Goal: Connect with others: Connect with others

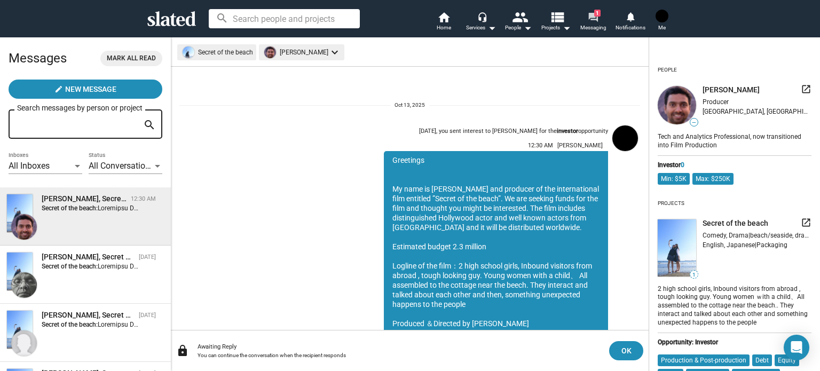
scroll to position [184, 0]
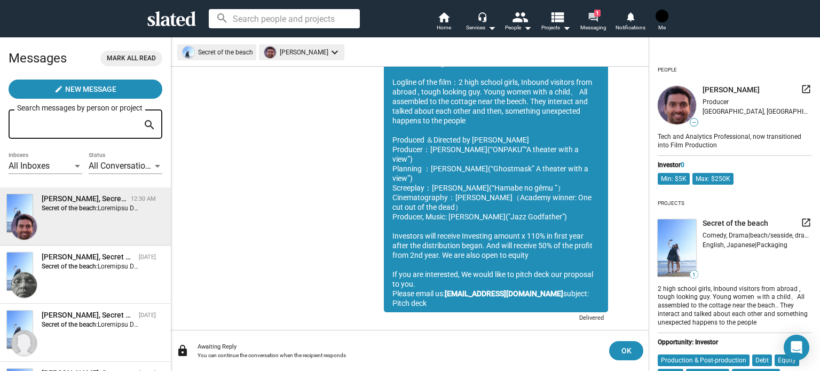
click at [591, 19] on mat-icon "forum" at bounding box center [593, 17] width 10 height 10
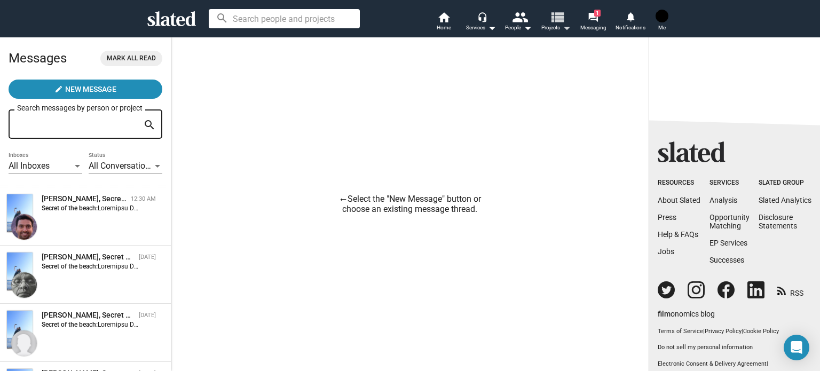
click at [562, 25] on mat-icon "view_list" at bounding box center [557, 16] width 15 height 15
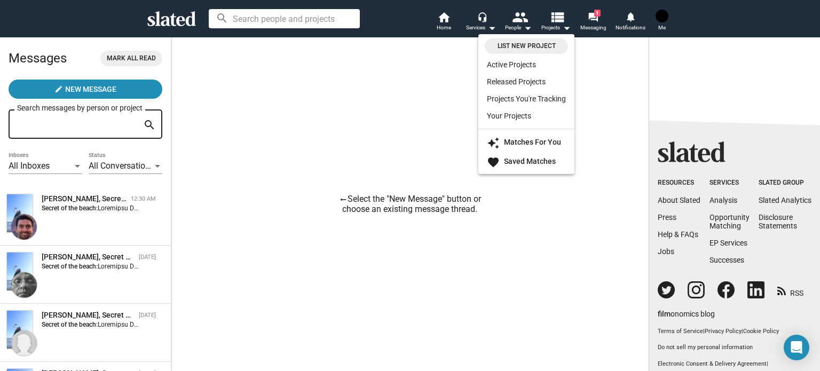
click at [598, 26] on div at bounding box center [410, 185] width 820 height 371
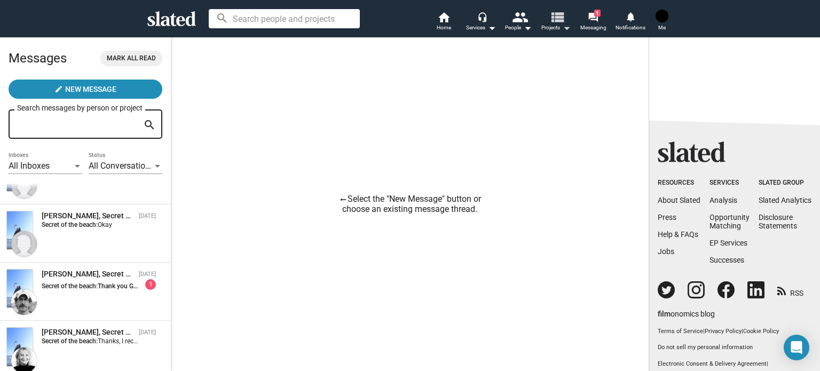
scroll to position [214, 0]
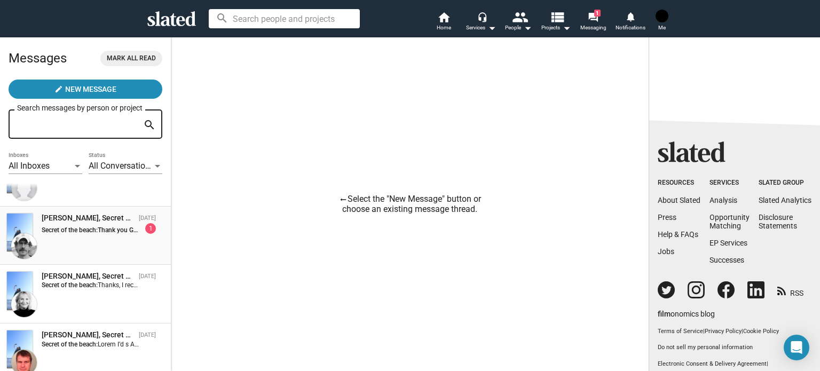
click at [145, 229] on div "1" at bounding box center [150, 228] width 11 height 11
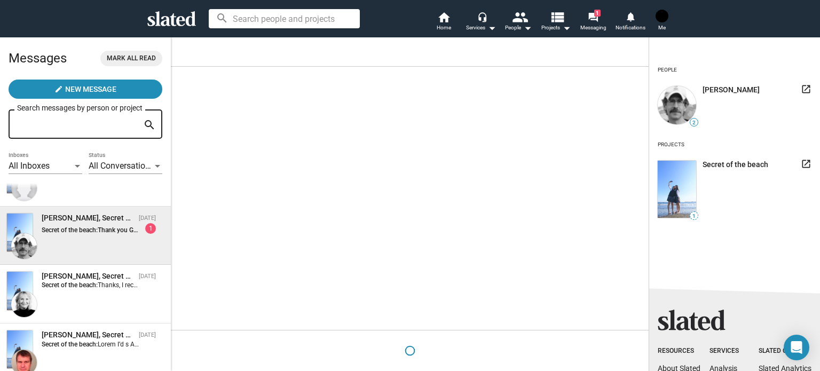
click at [687, 120] on img at bounding box center [677, 105] width 38 height 38
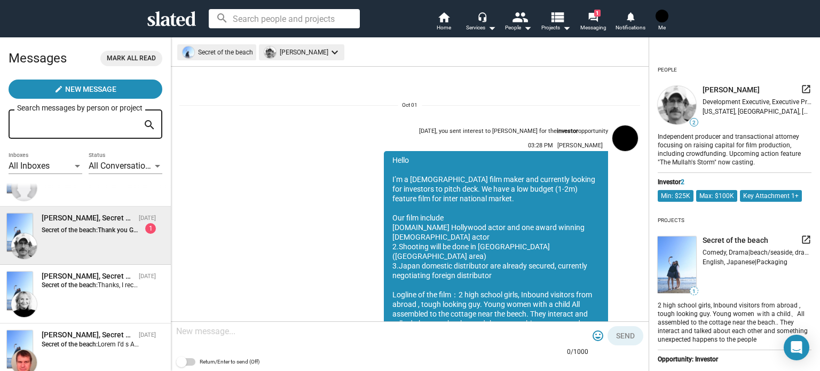
scroll to position [346, 0]
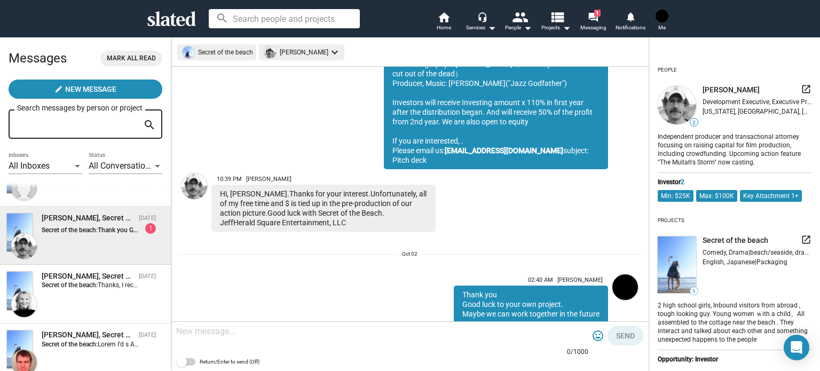
click at [361, 185] on div "Hi, Kyoji.Thanks for your interest.Unfortunately, all of my free time and $ is …" at bounding box center [323, 208] width 224 height 47
click at [553, 323] on div "Read" at bounding box center [531, 329] width 154 height 13
click at [694, 140] on div "Independent producer and transactional attorney focusing on raising capital for…" at bounding box center [735, 149] width 154 height 36
click at [145, 230] on div "1" at bounding box center [150, 228] width 11 height 11
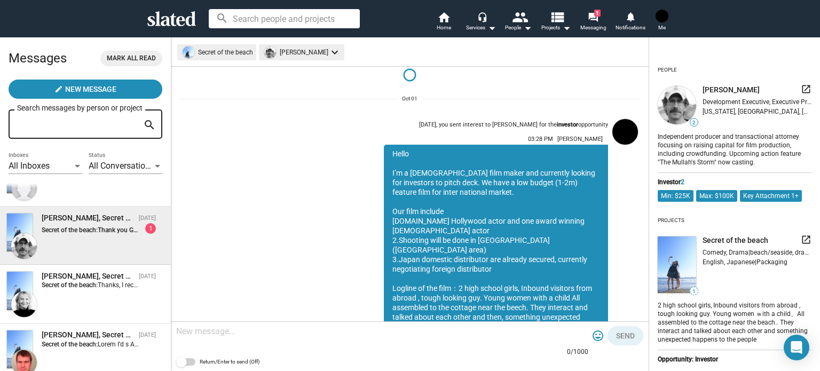
scroll to position [0, 0]
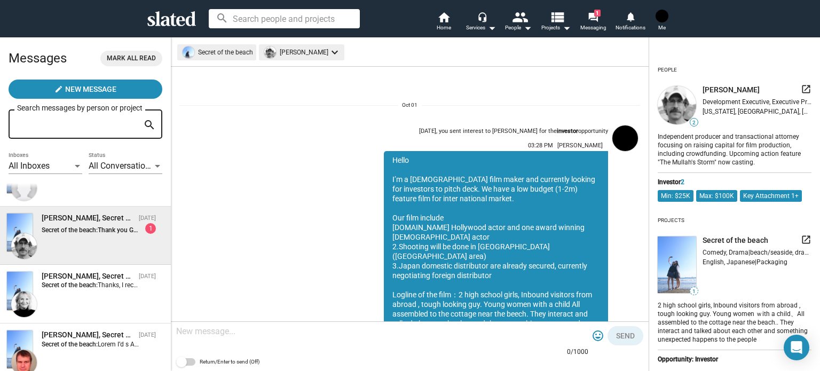
click at [688, 123] on span "2" at bounding box center [677, 105] width 43 height 43
click at [697, 123] on span "2" at bounding box center [693, 123] width 7 height 6
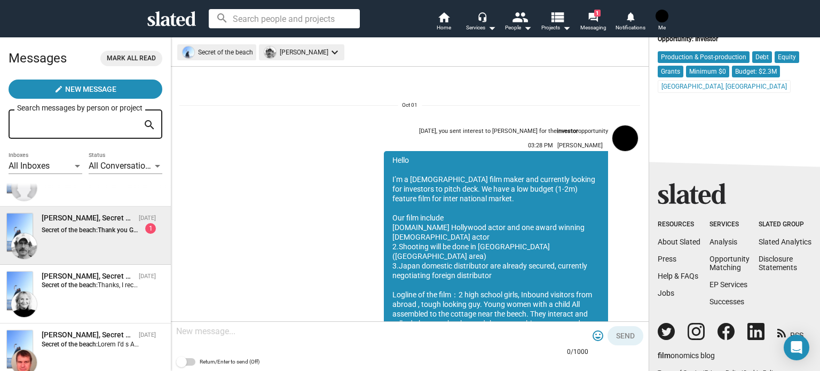
scroll to position [430, 0]
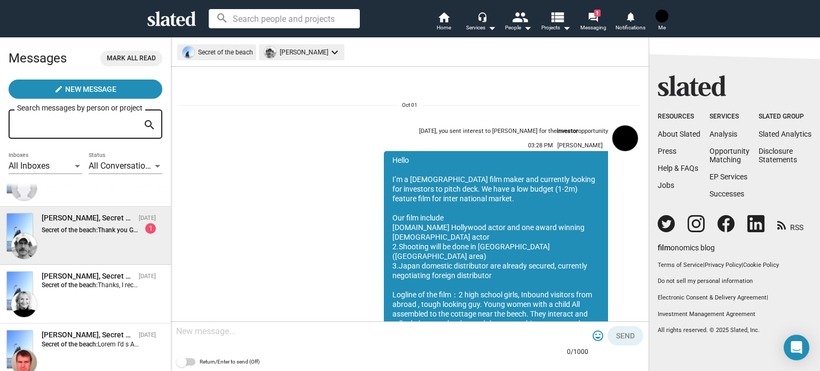
click at [585, 264] on div "Hello I’m a Japanese film maker and currently looking for investors to pitch de…" at bounding box center [496, 333] width 224 height 364
click at [145, 226] on div "1" at bounding box center [150, 228] width 11 height 11
click at [86, 236] on div "Jeff Koeppel, Secret of the beach Oct 02 Secret of the beach: Thank you Good lu…" at bounding box center [85, 235] width 158 height 45
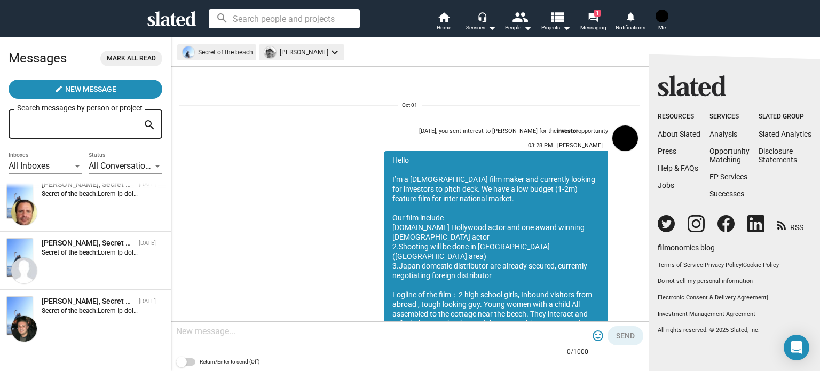
scroll to position [1805, 0]
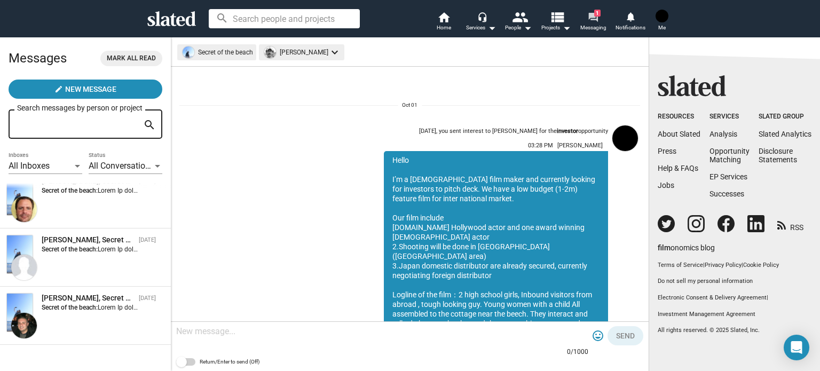
click at [589, 21] on mat-icon "forum" at bounding box center [593, 17] width 10 height 10
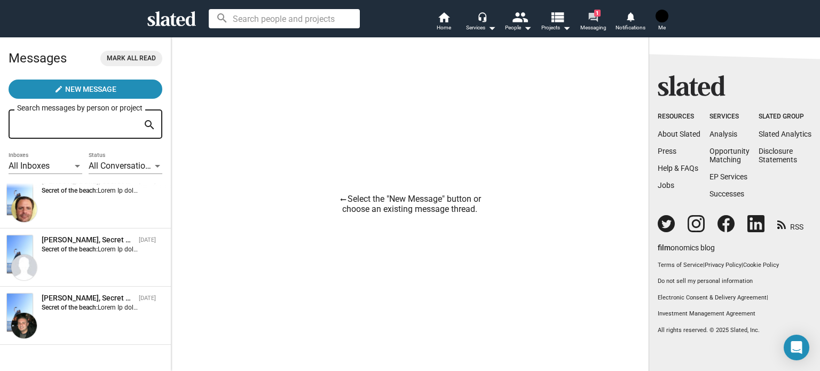
click at [591, 19] on mat-icon "forum" at bounding box center [593, 17] width 10 height 10
click at [624, 17] on link "notifications Notifications" at bounding box center [630, 22] width 37 height 23
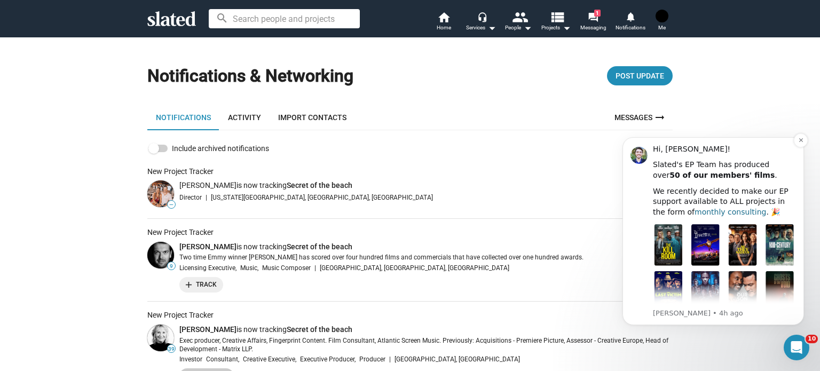
click at [709, 216] on link "monthly consulting" at bounding box center [731, 212] width 72 height 9
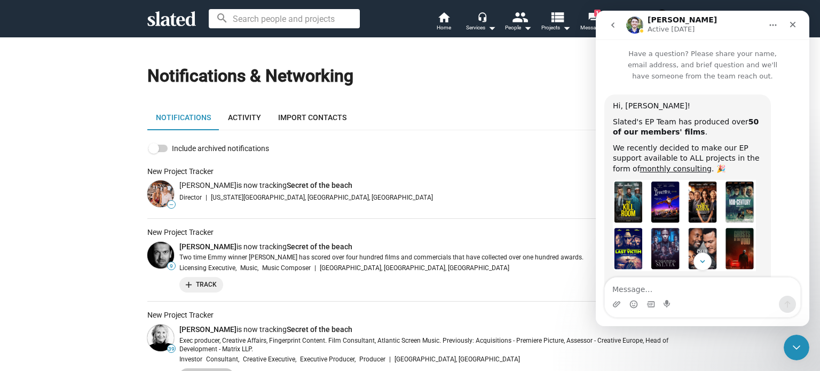
click at [464, 201] on div "Director | Texas City, TX, US" at bounding box center [425, 198] width 493 height 10
click at [799, 26] on div "Close" at bounding box center [792, 24] width 19 height 19
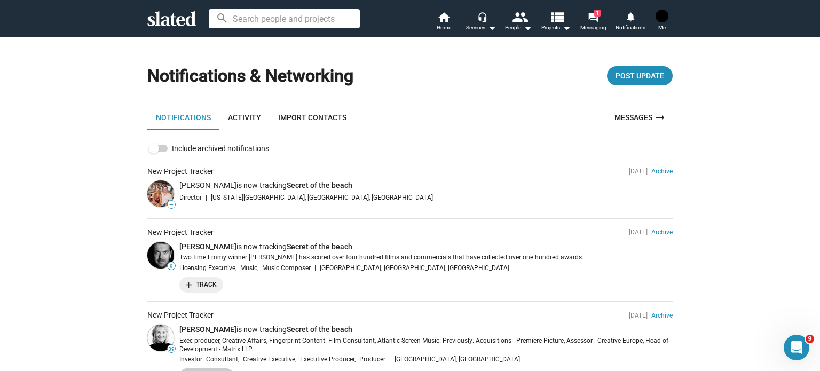
scroll to position [100, 0]
click at [598, 15] on span "1" at bounding box center [597, 13] width 6 height 7
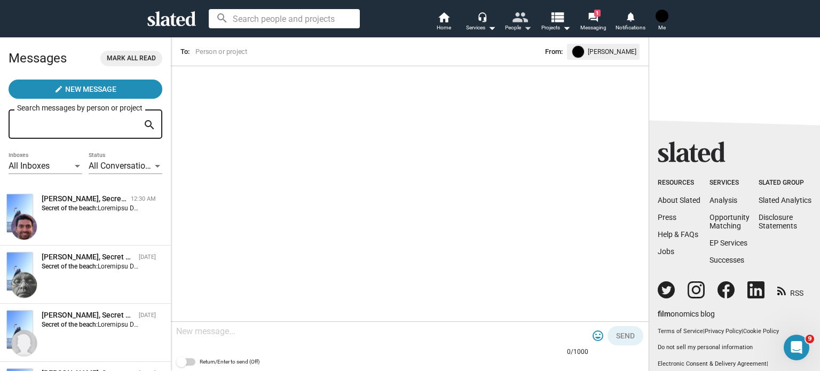
click at [519, 23] on mat-icon "people" at bounding box center [519, 16] width 15 height 15
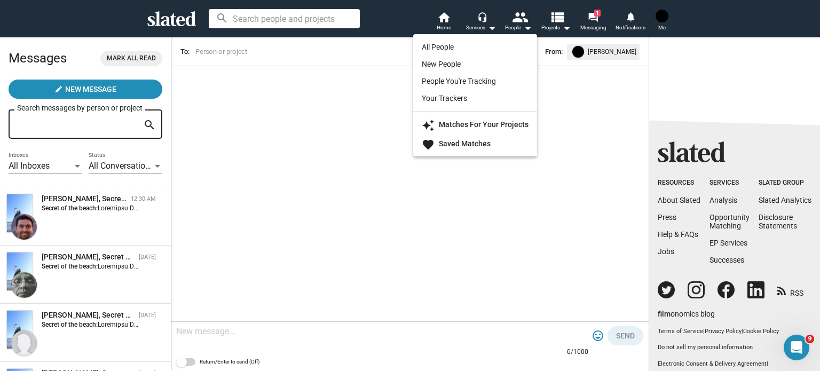
click at [491, 21] on div at bounding box center [410, 185] width 820 height 371
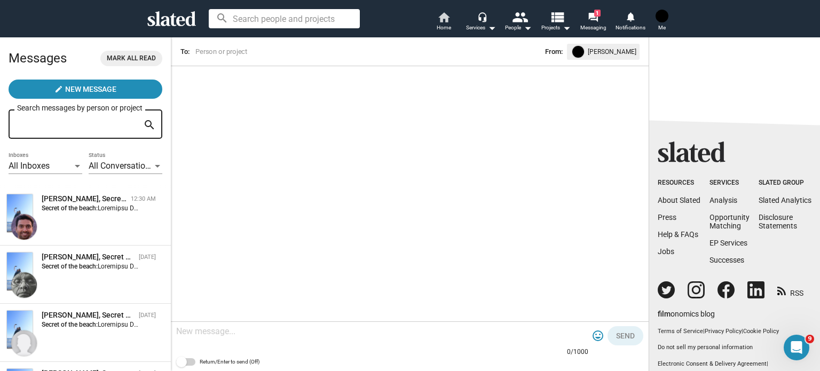
click at [444, 26] on span "Home" at bounding box center [444, 27] width 14 height 13
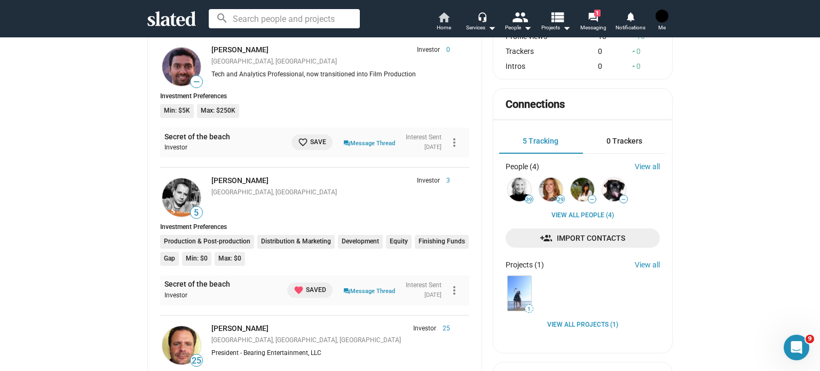
scroll to position [101, 0]
click at [595, 16] on span "1" at bounding box center [597, 13] width 6 height 7
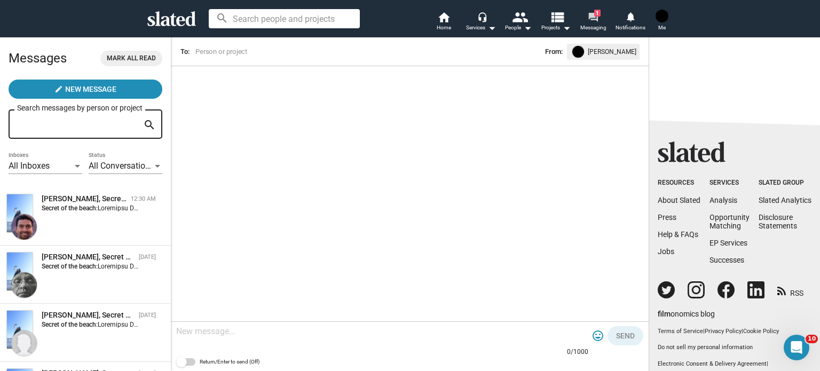
click at [598, 19] on mat-icon "forum" at bounding box center [593, 17] width 10 height 10
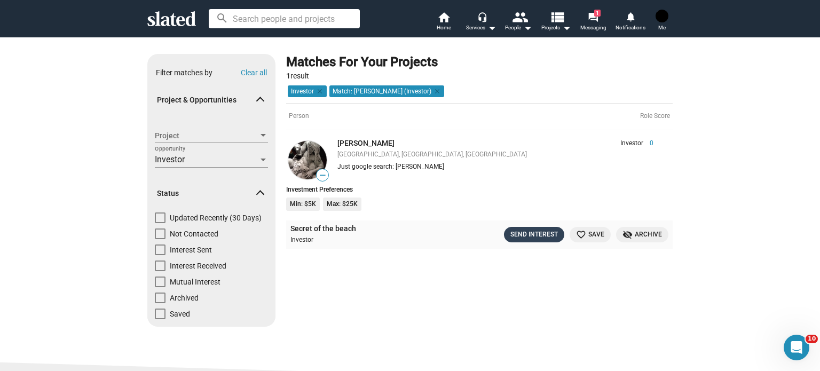
click at [538, 239] on div "Send Interest" at bounding box center [535, 234] width 48 height 11
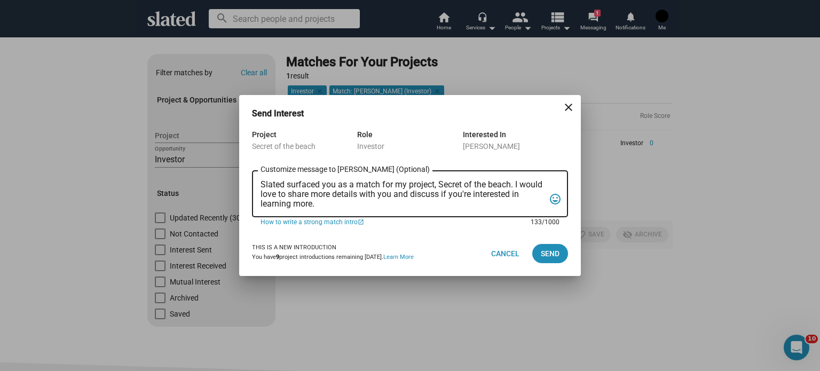
drag, startPoint x: 320, startPoint y: 207, endPoint x: 235, endPoint y: 183, distance: 88.8
click at [235, 183] on div "Send Interest close Project Secret of the beach Role Investor Interested In Tit…" at bounding box center [410, 185] width 820 height 371
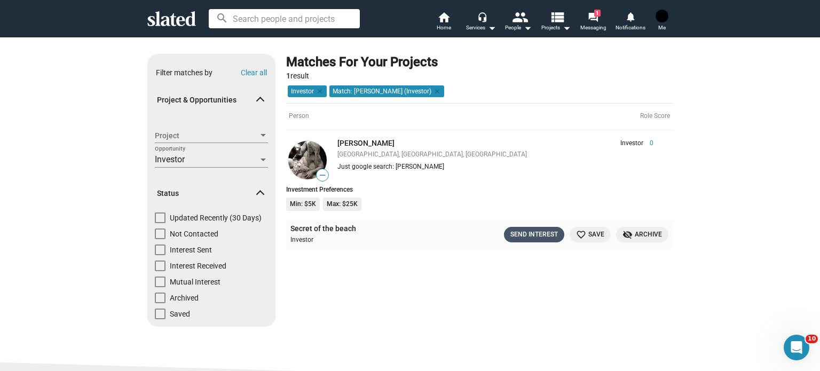
click at [519, 238] on div "Send Interest" at bounding box center [535, 234] width 48 height 11
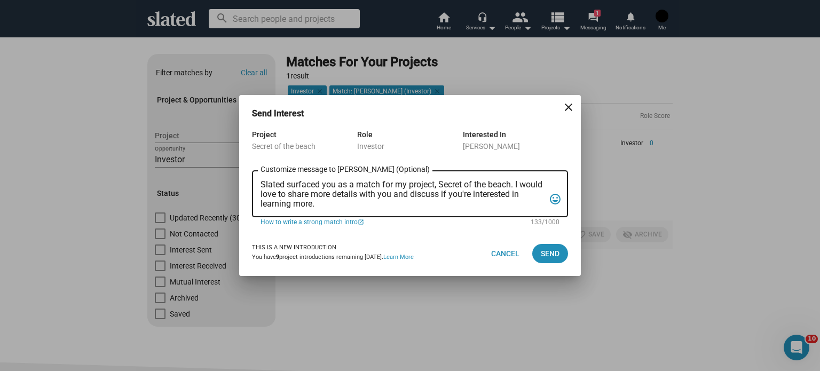
click at [262, 185] on div "Slated surfaced you as a match for my project, Secret of the beach. I would lov…" at bounding box center [410, 193] width 316 height 49
drag, startPoint x: 262, startPoint y: 183, endPoint x: 329, endPoint y: 202, distance: 69.3
click at [329, 202] on textarea "Slated surfaced you as a match for my project, Secret of the beach. I would lov…" at bounding box center [403, 194] width 284 height 29
paste textarea "Greetings My name is Kyoji Ohno and producer of the international film entitled…"
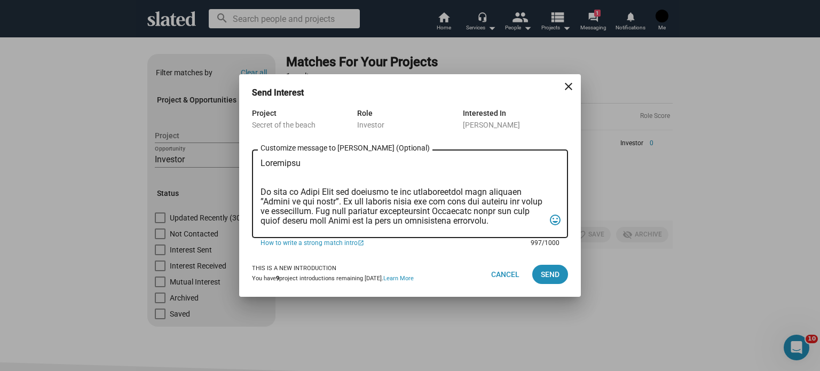
click at [318, 182] on textarea "Customize message to Titus (Optional) Customize message (Optional)" at bounding box center [403, 194] width 284 height 71
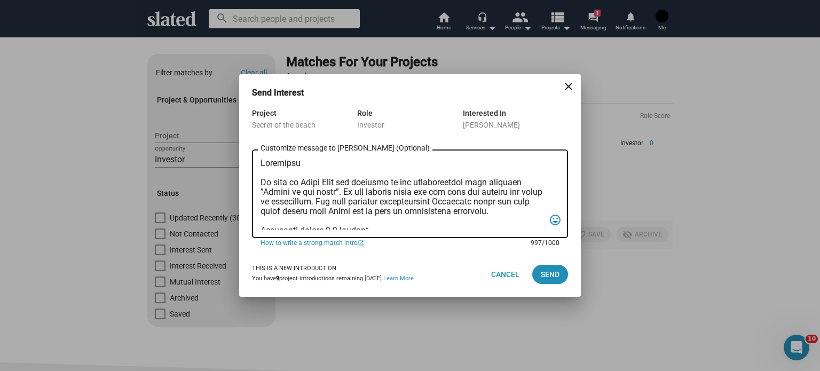
click at [426, 192] on textarea "Customize message to Titus (Optional) Customize message (Optional)" at bounding box center [403, 194] width 284 height 71
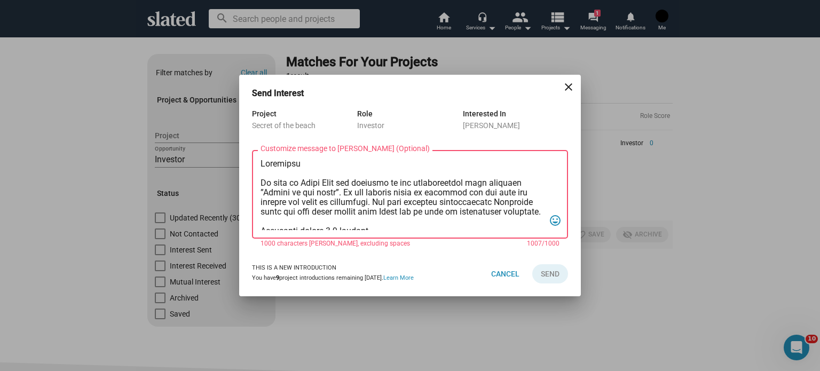
drag, startPoint x: 515, startPoint y: 193, endPoint x: 292, endPoint y: 202, distance: 222.9
click at [292, 202] on textarea "Customize message to Titus (Optional) Customize message (Optional)" at bounding box center [403, 194] width 284 height 71
click at [441, 195] on textarea "Customize message to Titus (Optional) Customize message (Optional)" at bounding box center [403, 194] width 284 height 71
drag, startPoint x: 514, startPoint y: 194, endPoint x: 381, endPoint y: 207, distance: 133.6
click at [381, 207] on textarea "Customize message to Titus (Optional) Customize message (Optional)" at bounding box center [403, 194] width 284 height 71
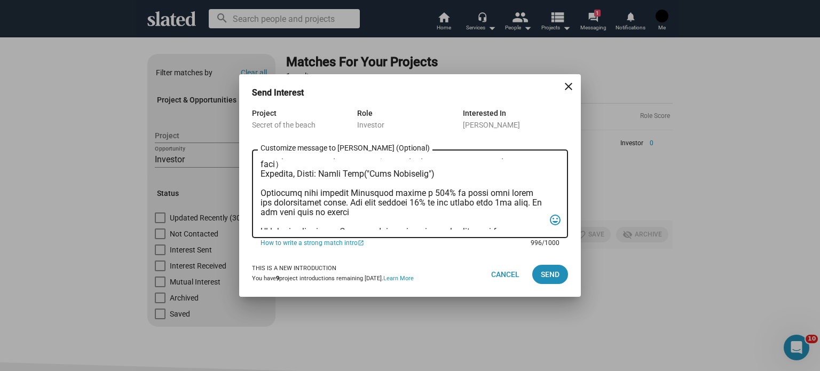
scroll to position [198, 0]
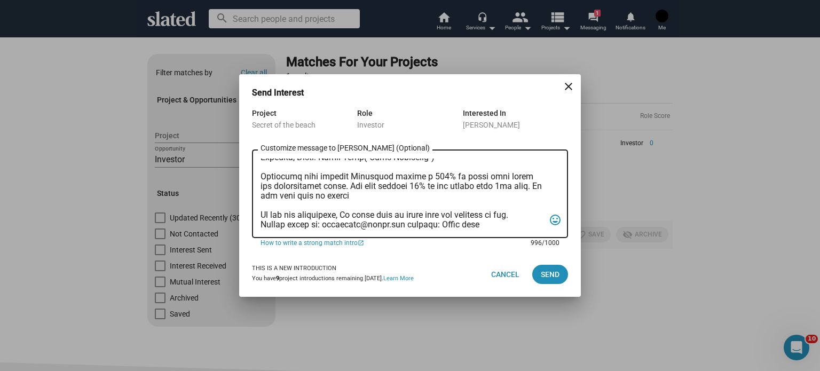
drag, startPoint x: 518, startPoint y: 187, endPoint x: 523, endPoint y: 193, distance: 7.2
click at [523, 193] on textarea "Customize message to Titus (Optional) Customize message (Optional)" at bounding box center [403, 194] width 284 height 71
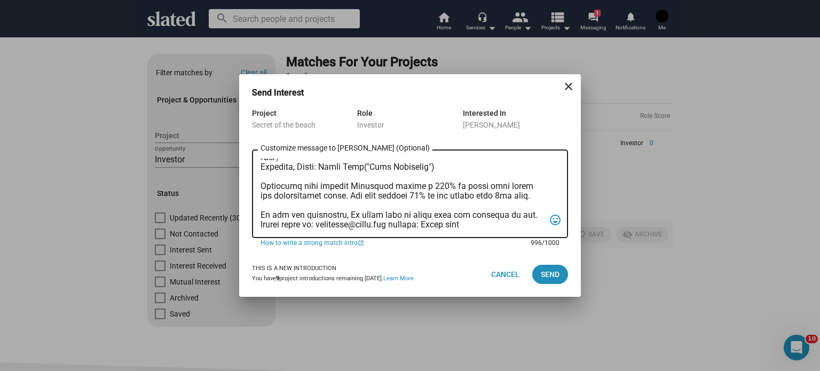
scroll to position [189, 0]
click at [413, 226] on textarea "Customize message to Titus (Optional) Customize message (Optional)" at bounding box center [403, 194] width 284 height 71
click at [412, 226] on textarea "Customize message to Titus (Optional) Customize message (Optional)" at bounding box center [403, 194] width 284 height 71
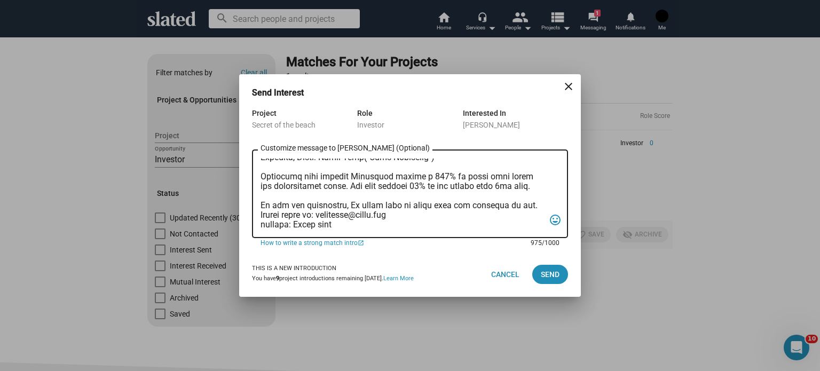
click at [332, 223] on textarea "Customize message to Titus (Optional) Customize message (Optional)" at bounding box center [403, 194] width 284 height 71
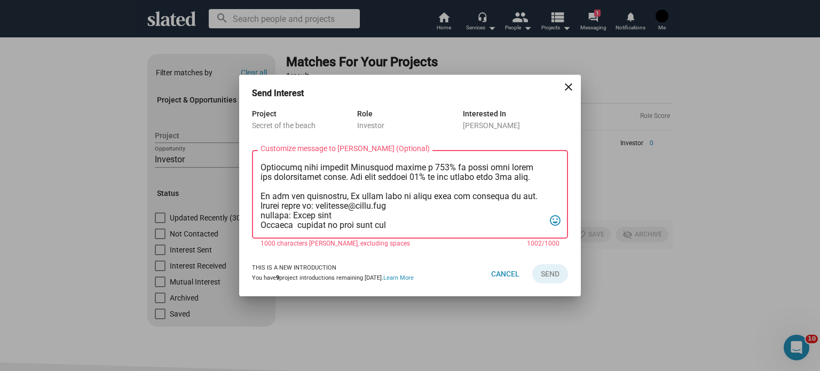
click at [293, 226] on textarea "Customize message to Titus (Optional) Customize message (Optional)" at bounding box center [403, 194] width 284 height 71
click at [294, 226] on textarea "Customize message to Titus (Optional) Customize message (Optional)" at bounding box center [403, 194] width 284 height 71
click at [288, 227] on textarea "Customize message to Titus (Optional) Customize message (Optional)" at bounding box center [403, 194] width 284 height 71
click at [291, 226] on textarea "Customize message to Titus (Optional) Customize message (Optional)" at bounding box center [403, 194] width 284 height 71
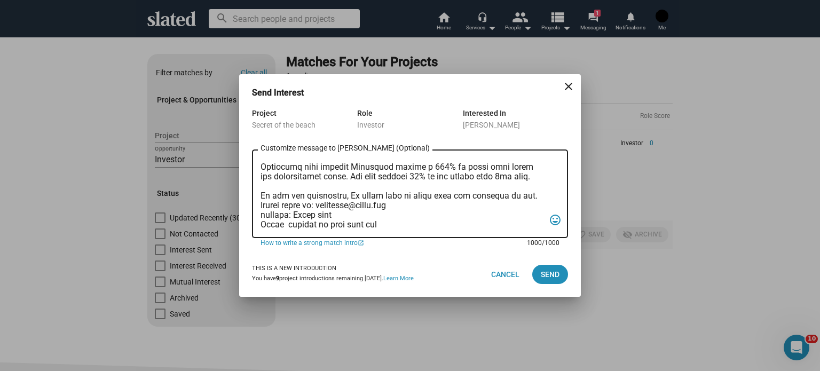
type textarea "Greetings My name is Kyoji Ohno and producer of the international film entitled…"
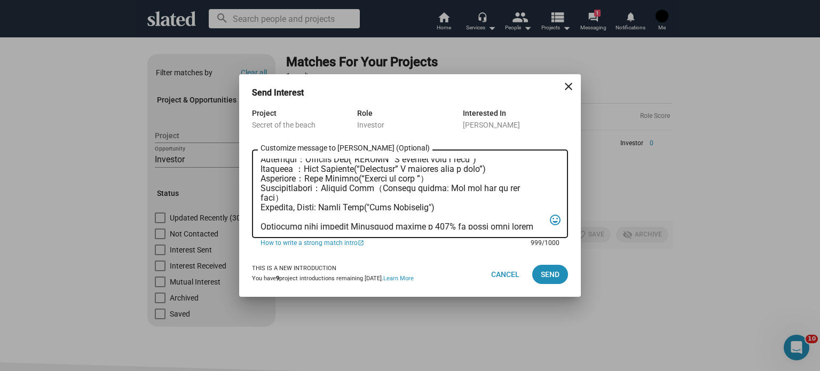
scroll to position [0, 0]
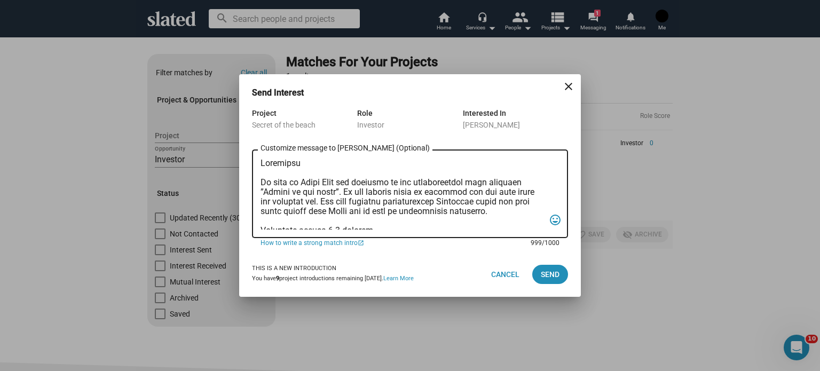
drag, startPoint x: 375, startPoint y: 227, endPoint x: 231, endPoint y: 126, distance: 175.6
click at [231, 126] on div "Send Interest close Project Secret of the beach Role Investor Interested In Tit…" at bounding box center [410, 185] width 820 height 371
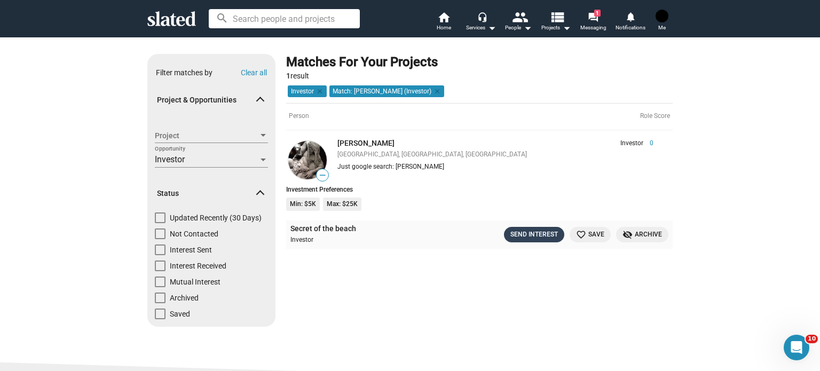
click at [527, 231] on div "Send Interest" at bounding box center [535, 234] width 48 height 11
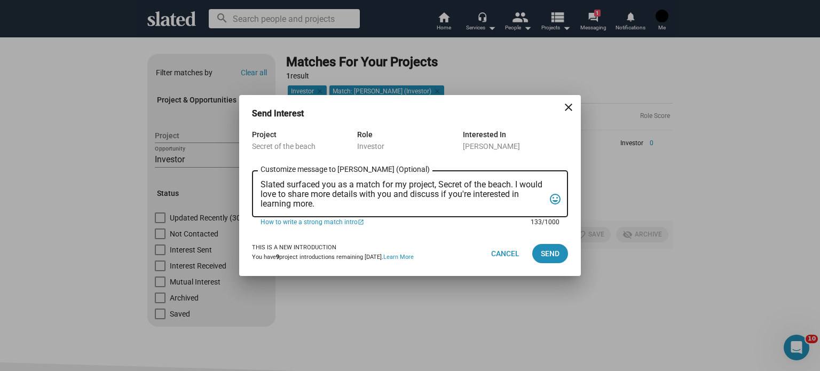
click at [263, 185] on textarea "Slated surfaced you as a match for my project, Secret of the beach. I would lov…" at bounding box center [403, 194] width 284 height 29
drag, startPoint x: 323, startPoint y: 207, endPoint x: 229, endPoint y: 180, distance: 97.6
click at [229, 180] on div "Send Interest close Project Secret of the beach Role Investor Interested In Tit…" at bounding box center [410, 185] width 820 height 371
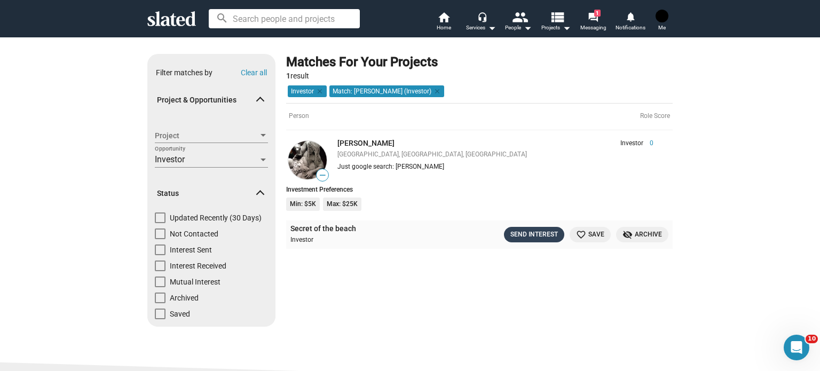
click at [522, 231] on div "Send Interest" at bounding box center [535, 234] width 48 height 11
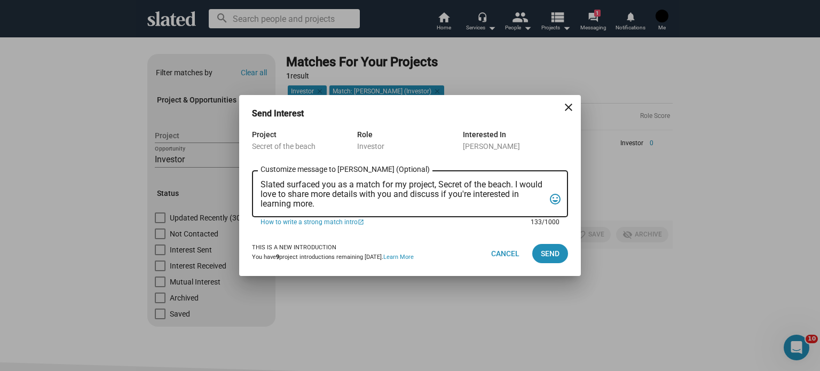
drag, startPoint x: 263, startPoint y: 184, endPoint x: 329, endPoint y: 202, distance: 68.8
click at [329, 202] on textarea "Slated surfaced you as a match for my project, Secret of the beach. I would lov…" at bounding box center [403, 194] width 284 height 29
paste textarea "Greetings My name is Kyoji Ohno and producer of the international film entitled…"
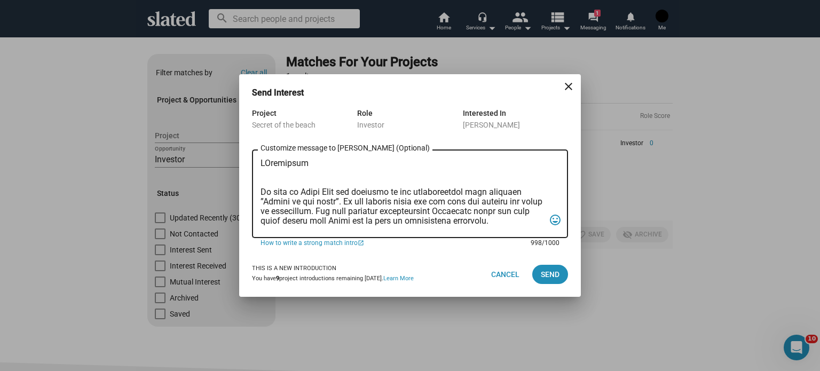
click at [265, 162] on textarea "Customize message to Titus (Optional) Customize message (Optional)" at bounding box center [403, 194] width 284 height 71
click at [295, 175] on textarea "Customize message to Titus (Optional) Customize message (Optional)" at bounding box center [403, 194] width 284 height 71
click at [278, 180] on textarea "Customize message to Titus (Optional) Customize message (Optional)" at bounding box center [403, 194] width 284 height 71
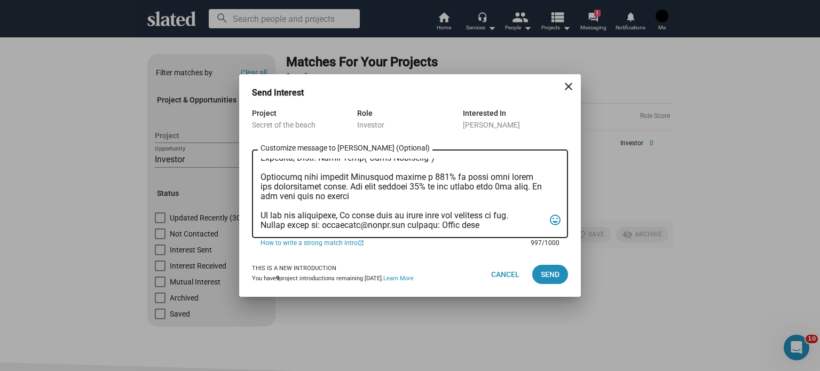
scroll to position [198, 0]
drag, startPoint x: 515, startPoint y: 186, endPoint x: 519, endPoint y: 192, distance: 7.3
click at [519, 192] on textarea "Customize message to Titus (Optional) Customize message (Optional)" at bounding box center [403, 194] width 284 height 71
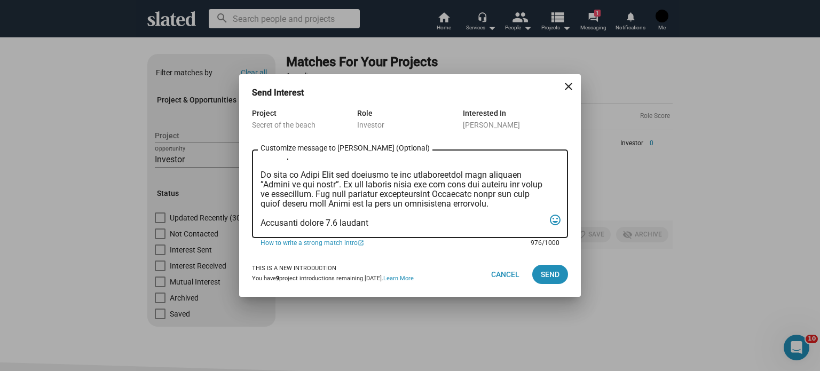
scroll to position [0, 0]
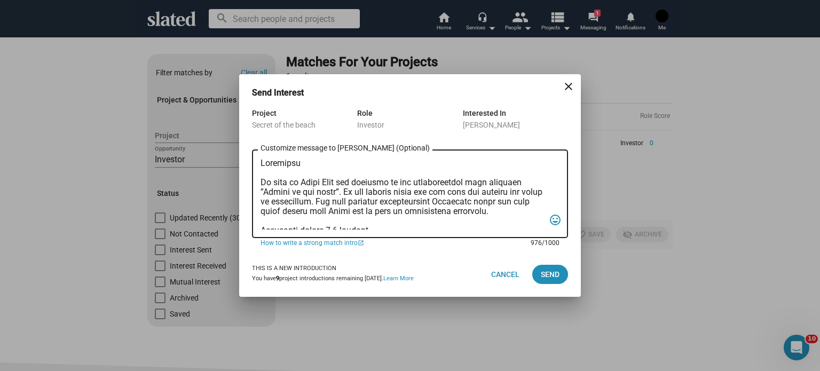
drag, startPoint x: 372, startPoint y: 164, endPoint x: 379, endPoint y: 195, distance: 31.3
click at [386, 196] on textarea "Customize message to Titus (Optional) Customize message (Optional)" at bounding box center [403, 194] width 284 height 71
click at [403, 188] on textarea "Customize message to Titus (Optional) Customize message (Optional)" at bounding box center [403, 194] width 284 height 71
click at [437, 191] on textarea "Customize message to Titus (Optional) Customize message (Optional)" at bounding box center [403, 194] width 284 height 71
drag, startPoint x: 277, startPoint y: 202, endPoint x: 356, endPoint y: 202, distance: 79.0
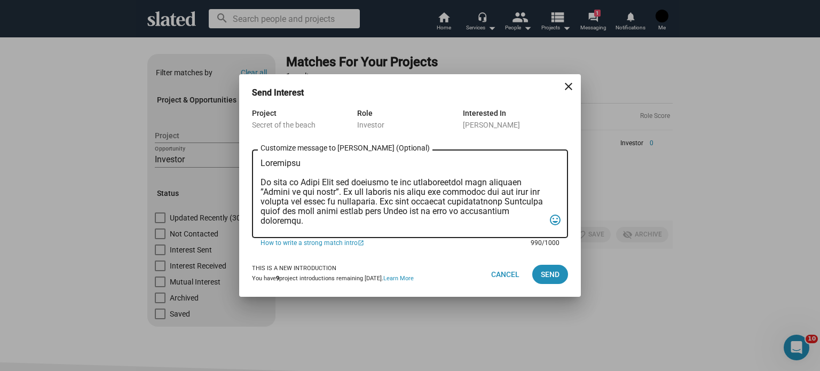
click at [356, 202] on textarea "Customize message to Titus (Optional) Customize message (Optional)" at bounding box center [403, 194] width 284 height 71
click at [352, 201] on textarea "Customize message to Titus (Optional) Customize message (Optional)" at bounding box center [403, 194] width 284 height 71
click at [355, 201] on textarea "Customize message to Titus (Optional) Customize message (Optional)" at bounding box center [403, 194] width 284 height 71
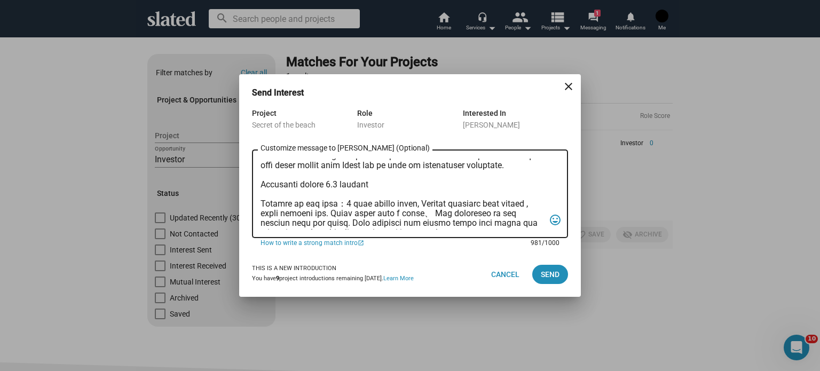
scroll to position [199, 0]
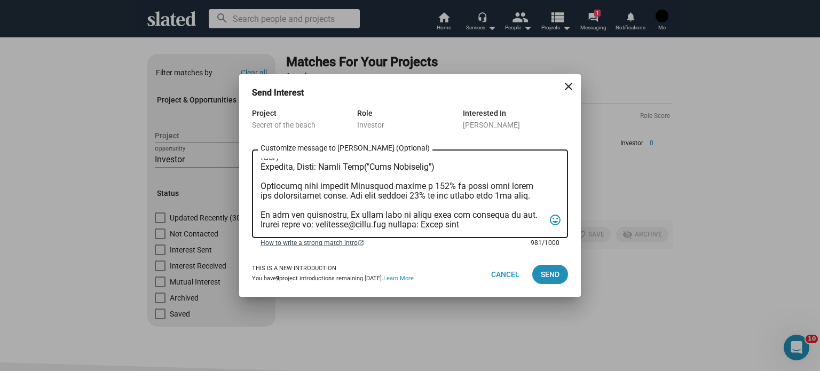
drag, startPoint x: 261, startPoint y: 163, endPoint x: 516, endPoint y: 245, distance: 268.7
click at [516, 245] on form "Project Secret of the beach Role Investor Interested In Titus Tomescu Customize…" at bounding box center [410, 179] width 316 height 145
click at [489, 225] on textarea "Customize message to Titus (Optional) Customize message (Optional)" at bounding box center [403, 194] width 284 height 71
click at [410, 226] on textarea "Customize message to Titus (Optional) Customize message (Optional)" at bounding box center [403, 194] width 284 height 71
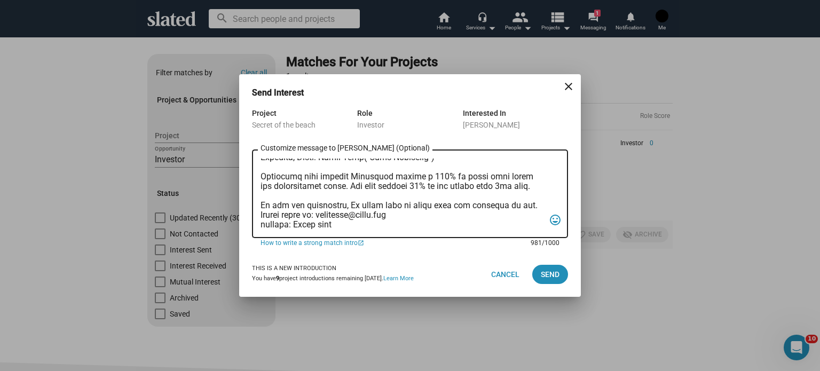
scroll to position [208, 0]
click at [342, 222] on textarea "Customize message to Titus (Optional) Customize message (Optional)" at bounding box center [403, 194] width 284 height 71
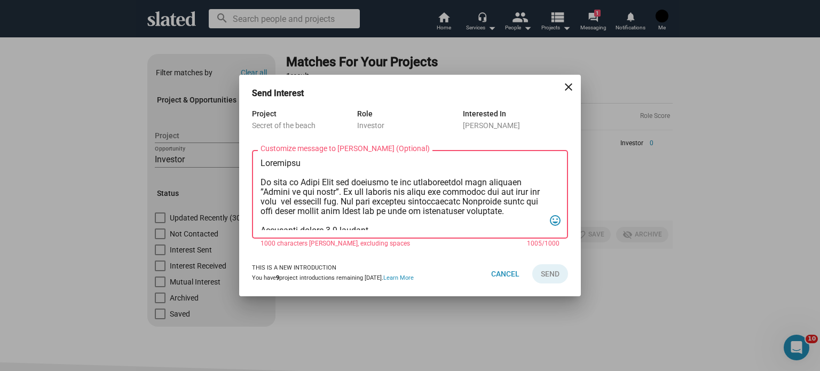
scroll to position [0, 0]
click at [295, 199] on textarea "Customize message to Titus (Optional) Customize message (Optional)" at bounding box center [403, 194] width 284 height 71
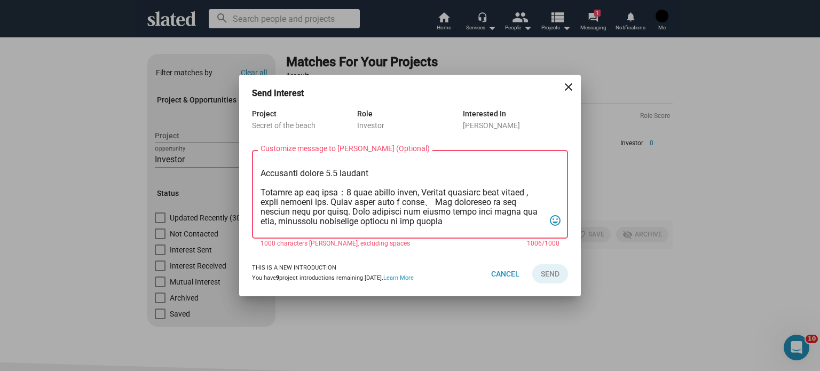
scroll to position [4, 0]
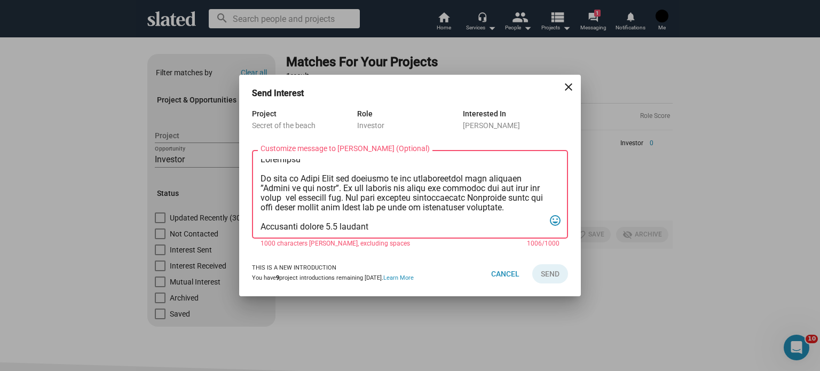
click at [277, 199] on textarea "Customize message to Titus (Optional) Customize message (Optional)" at bounding box center [403, 194] width 284 height 71
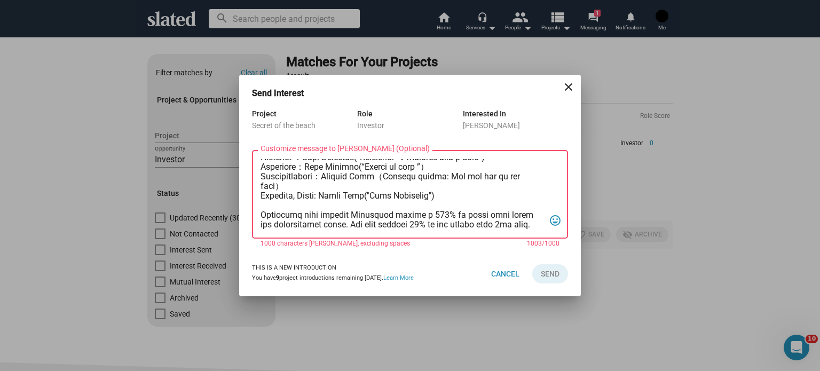
scroll to position [208, 0]
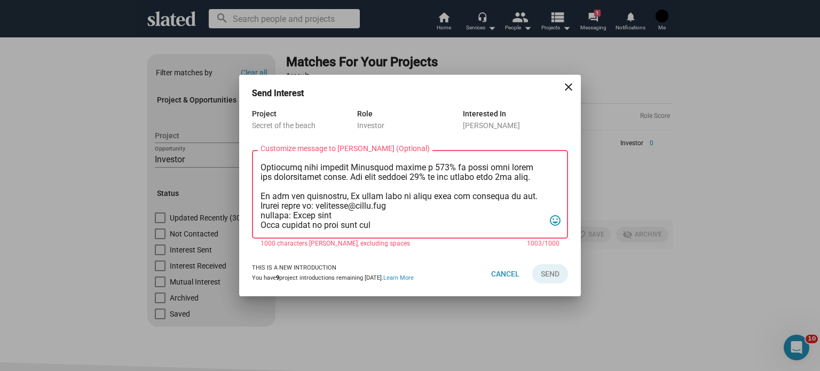
drag, startPoint x: 348, startPoint y: 219, endPoint x: 407, endPoint y: 234, distance: 61.1
click at [407, 234] on div "Customize message to Titus (Optional) Customize message (Optional)" at bounding box center [403, 193] width 284 height 91
drag, startPoint x: 378, startPoint y: 226, endPoint x: 253, endPoint y: 233, distance: 125.2
click at [253, 233] on div "Customize message to Titus (Optional) Customize message (Optional) tag_faces" at bounding box center [410, 193] width 316 height 91
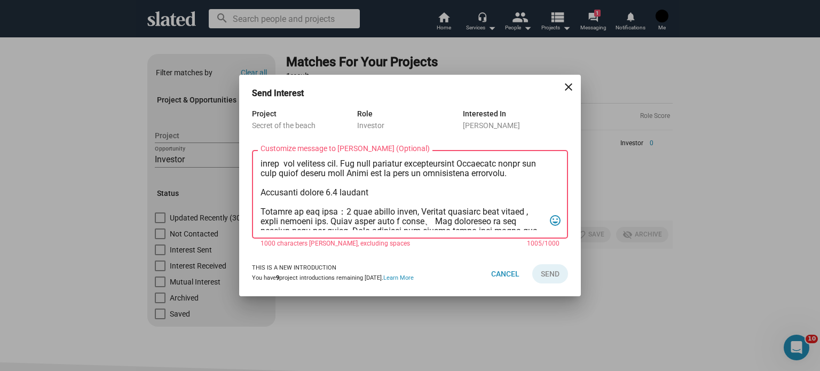
scroll to position [92, 0]
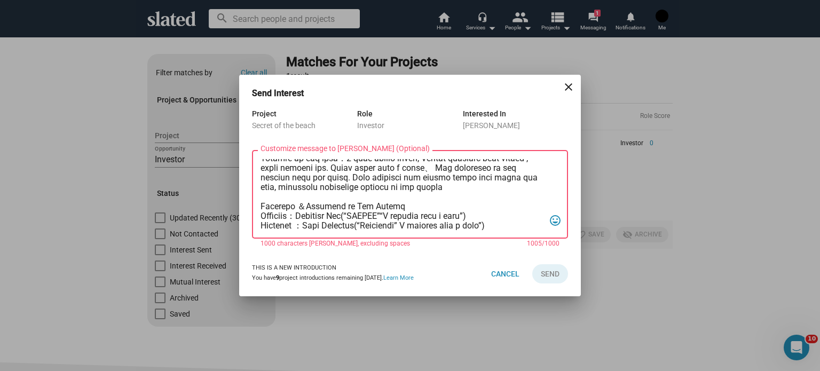
drag, startPoint x: 304, startPoint y: 217, endPoint x: 490, endPoint y: 215, distance: 185.8
click at [490, 215] on textarea "Customize message to Titus (Optional) Customize message (Optional)" at bounding box center [403, 194] width 284 height 71
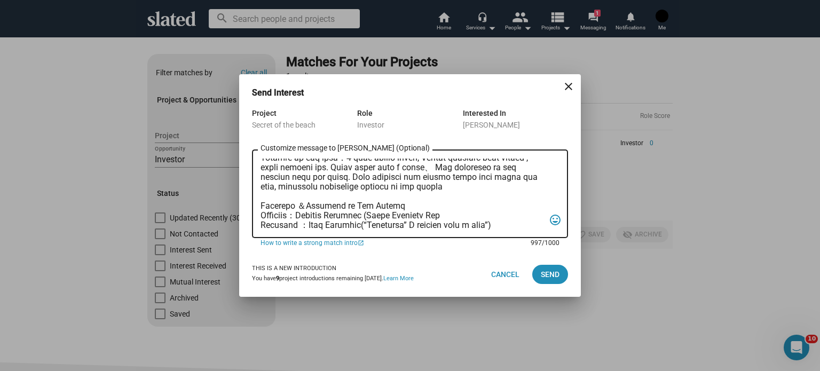
type textarea "Greetings My name is Kyoji Ohno and producer of the international film entitled…"
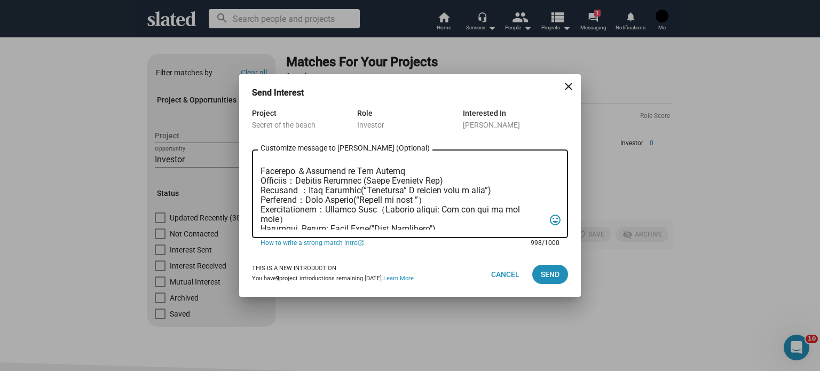
scroll to position [0, 0]
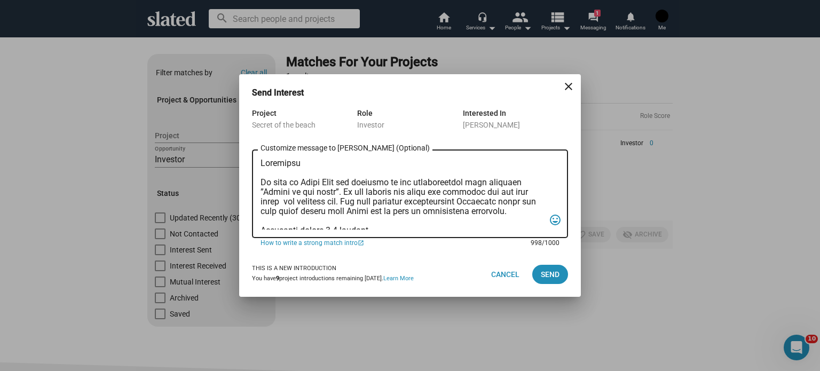
drag, startPoint x: 453, startPoint y: 224, endPoint x: 225, endPoint y: 144, distance: 241.2
click at [225, 144] on div "Send Interest close Project Secret of the beach Role Investor Interested In Tit…" at bounding box center [410, 185] width 820 height 371
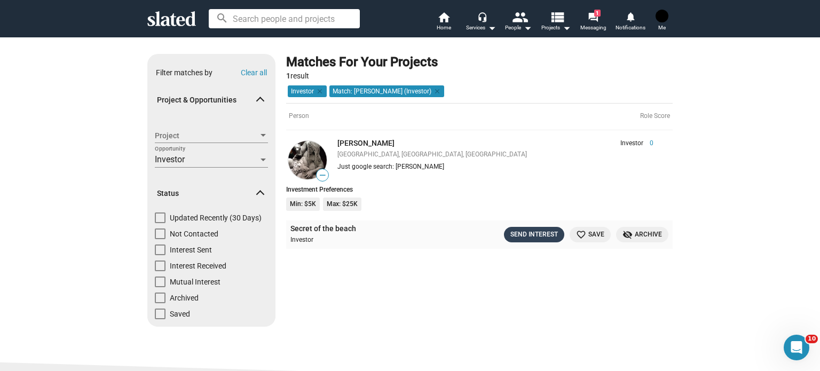
click at [522, 235] on div "Send Interest" at bounding box center [535, 234] width 48 height 11
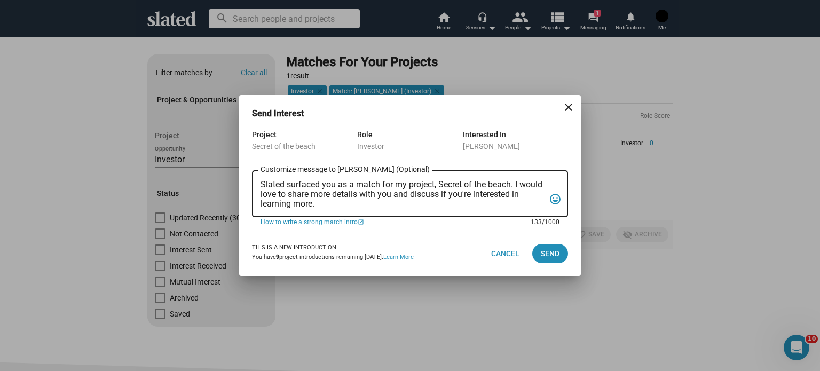
drag, startPoint x: 322, startPoint y: 208, endPoint x: 207, endPoint y: 175, distance: 119.5
click at [207, 175] on div "Send Interest close Project Secret of the beach Role Investor Interested In Tit…" at bounding box center [410, 185] width 820 height 371
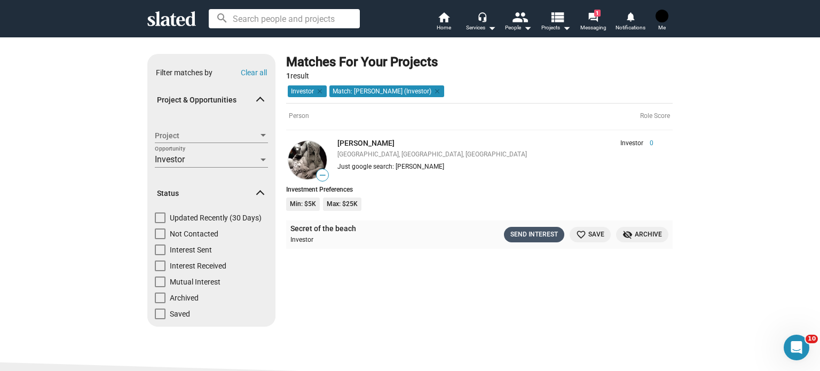
click at [516, 234] on div "Send Interest" at bounding box center [535, 234] width 48 height 11
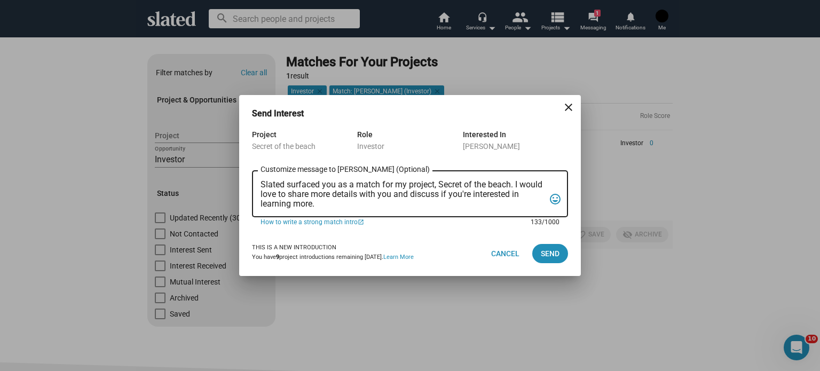
drag, startPoint x: 327, startPoint y: 204, endPoint x: 241, endPoint y: 183, distance: 88.6
click at [241, 183] on div "Project Secret of the beach Role Investor Interested In Titus Tomescu Slated su…" at bounding box center [410, 179] width 342 height 103
paste textarea "Greetings My name is Kyoji Ohno and producer of the international film entitled…"
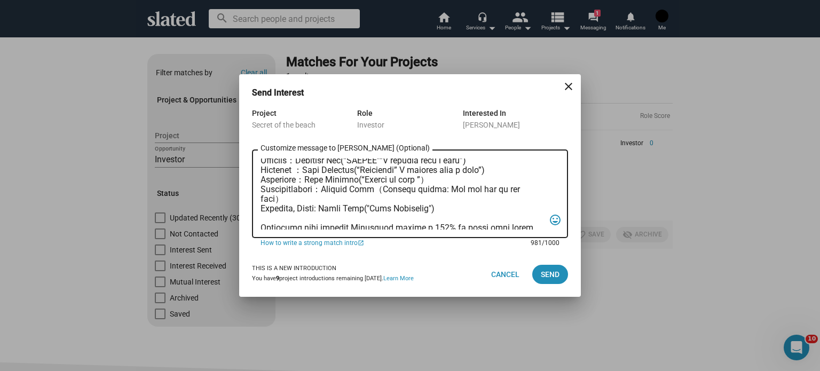
scroll to position [198, 0]
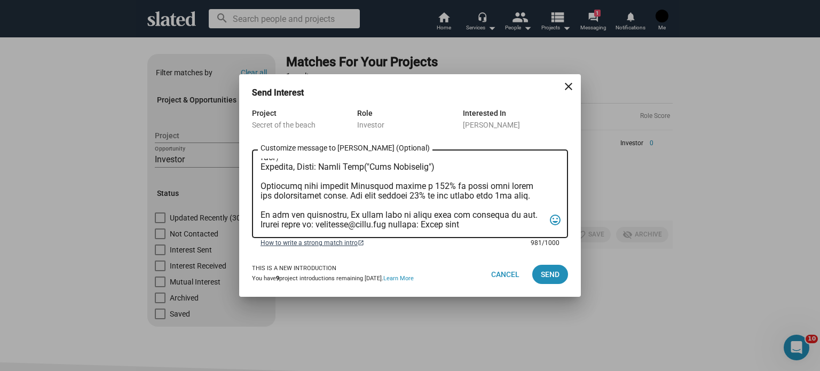
click at [343, 246] on link "How to write a strong match intro open_in_new" at bounding box center [392, 243] width 263 height 10
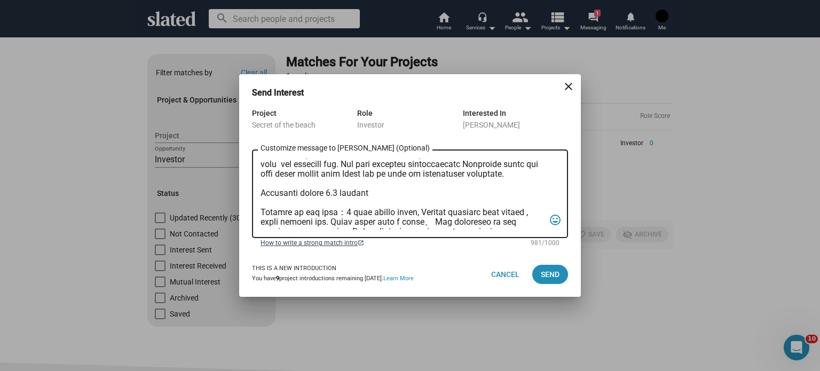
scroll to position [0, 0]
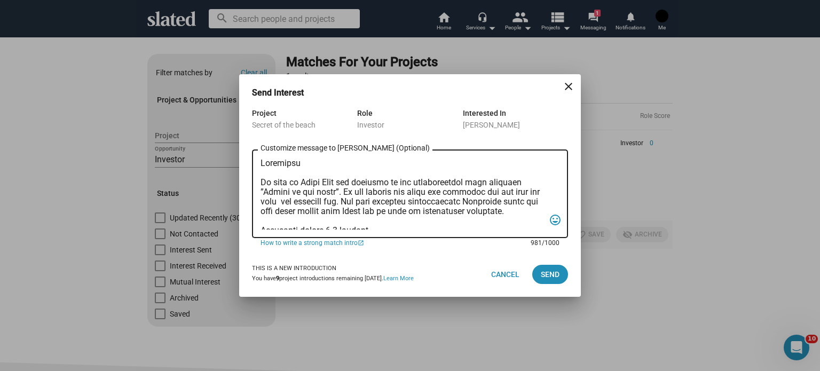
drag, startPoint x: 261, startPoint y: 160, endPoint x: 305, endPoint y: 158, distance: 43.8
click at [305, 159] on textarea "Customize message to Titus (Optional) Customize message (Optional)" at bounding box center [403, 194] width 284 height 71
click at [263, 179] on textarea "Customize message to Titus (Optional) Customize message (Optional)" at bounding box center [403, 194] width 284 height 71
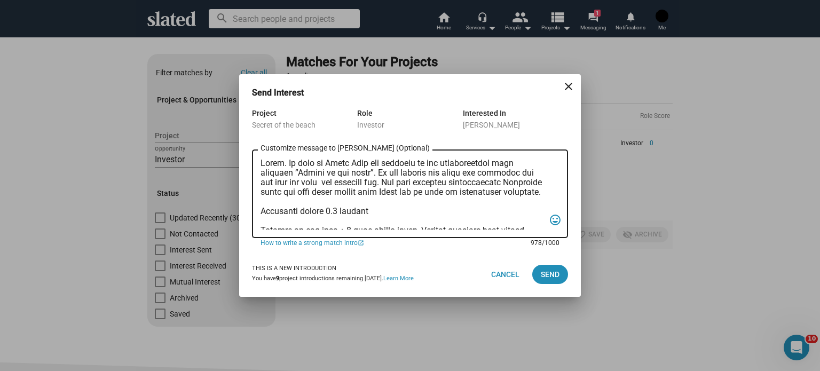
click at [320, 185] on textarea "Customize message to Titus (Optional) Customize message (Optional)" at bounding box center [403, 194] width 284 height 71
click at [325, 183] on textarea "Customize message to Titus (Optional) Customize message (Optional)" at bounding box center [403, 194] width 284 height 71
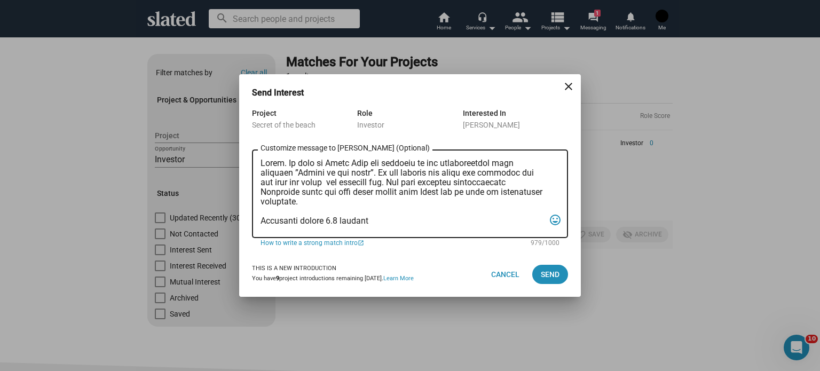
click at [258, 200] on div "Customize message to Titus (Optional) Customize message (Optional) tag_faces" at bounding box center [410, 192] width 316 height 91
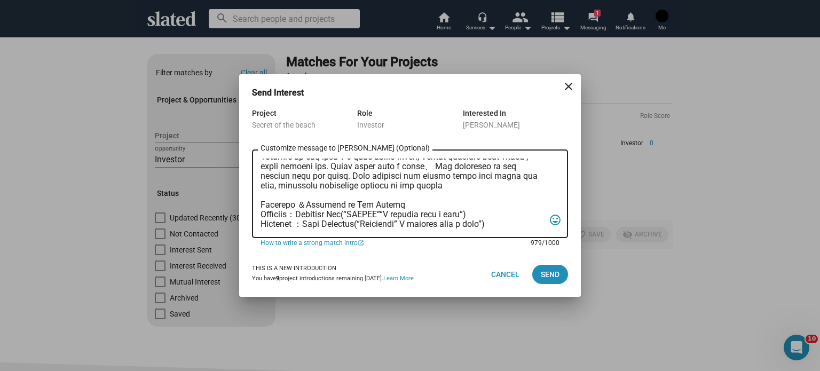
scroll to position [107, 0]
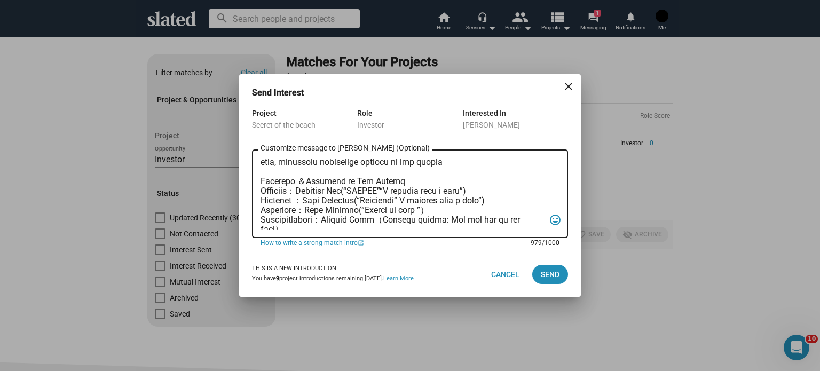
drag, startPoint x: 305, startPoint y: 191, endPoint x: 357, endPoint y: 191, distance: 51.3
click at [357, 191] on textarea "Customize message to Titus (Optional) Customize message (Optional)" at bounding box center [403, 194] width 284 height 71
drag, startPoint x: 374, startPoint y: 192, endPoint x: 496, endPoint y: 196, distance: 121.3
click at [496, 196] on textarea "Customize message to Titus (Optional) Customize message (Optional)" at bounding box center [403, 194] width 284 height 71
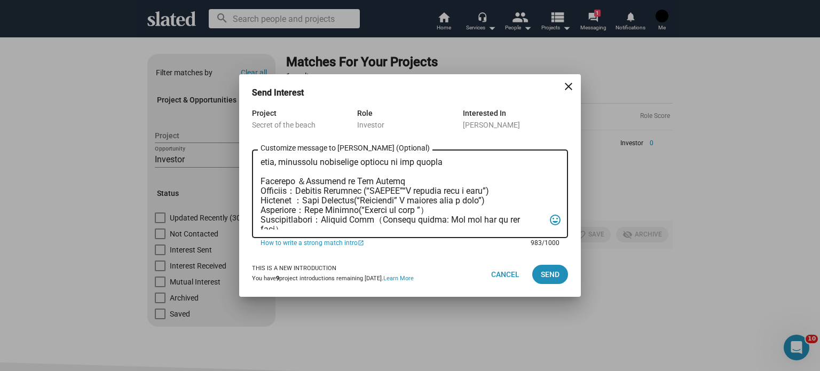
drag, startPoint x: 373, startPoint y: 189, endPoint x: 495, endPoint y: 194, distance: 122.4
click at [496, 194] on textarea "Customize message to Titus (Optional) Customize message (Optional)" at bounding box center [403, 194] width 284 height 71
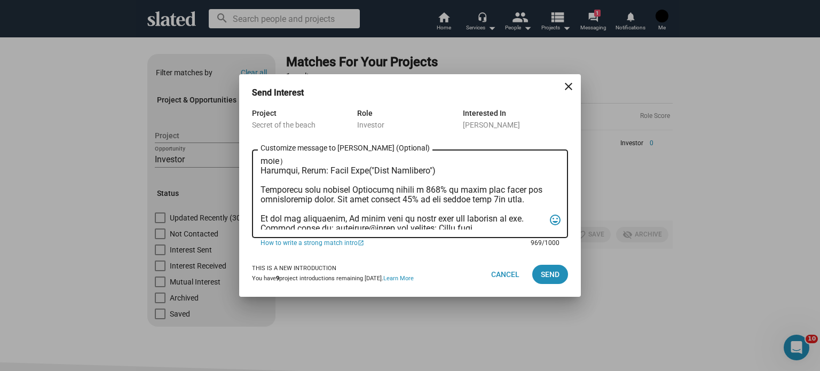
scroll to position [179, 0]
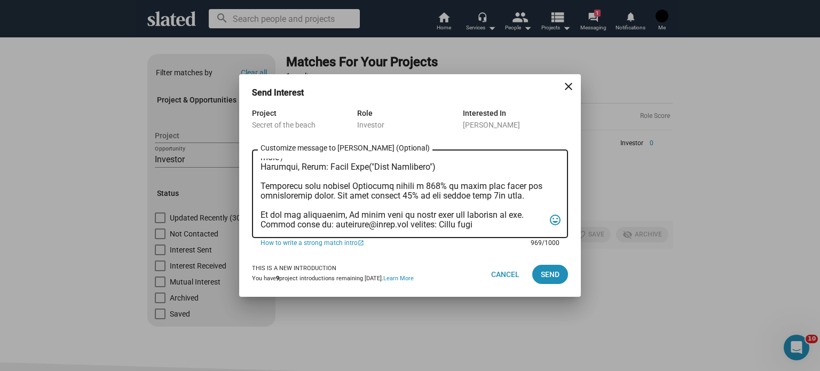
click at [412, 224] on textarea "Customize message to Titus (Optional) Customize message (Optional)" at bounding box center [403, 194] width 284 height 71
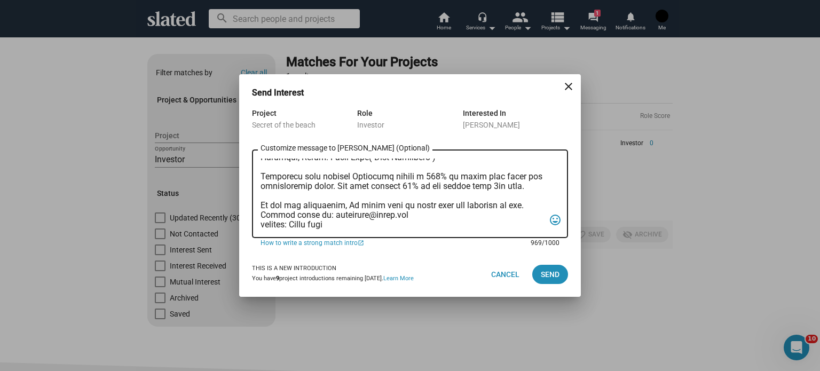
click at [341, 224] on textarea "Customize message to Titus (Optional) Customize message (Optional)" at bounding box center [403, 194] width 284 height 71
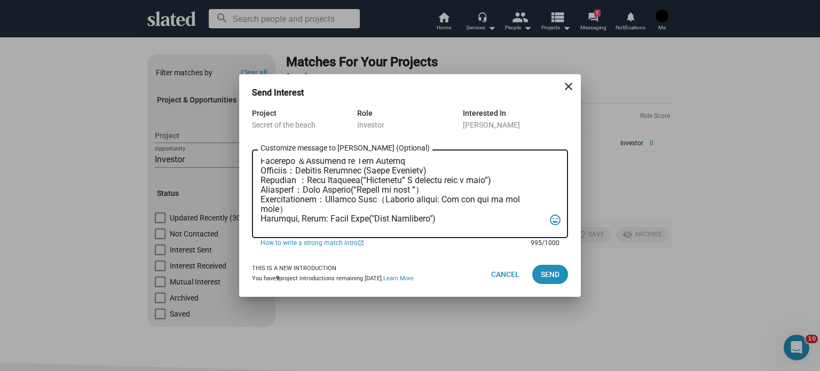
scroll to position [0, 0]
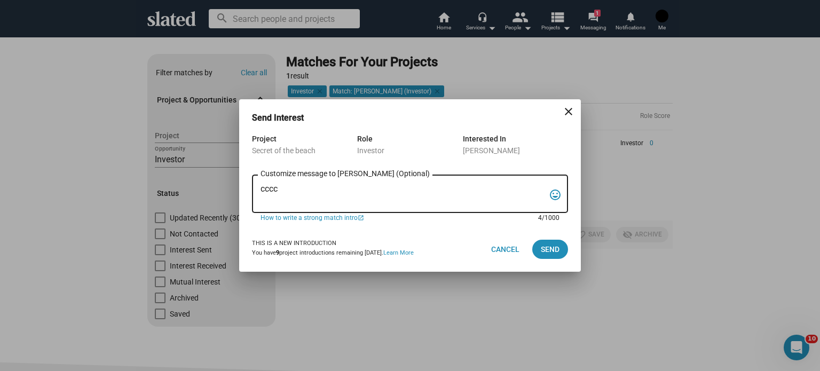
drag, startPoint x: 451, startPoint y: 225, endPoint x: 258, endPoint y: 133, distance: 213.8
click at [258, 133] on form "Project Secret of the beach Role Investor Interested In Titus Tomescu cccc Cust…" at bounding box center [410, 179] width 316 height 95
drag, startPoint x: 280, startPoint y: 191, endPoint x: 253, endPoint y: 186, distance: 27.6
click at [253, 186] on div "cccc Customize message to Titus (Optional) Customize message (Optional) tag_fac…" at bounding box center [410, 193] width 316 height 40
paste textarea "Hello. My name is Kyoji Ohno and producer of the international film entitled ”S…"
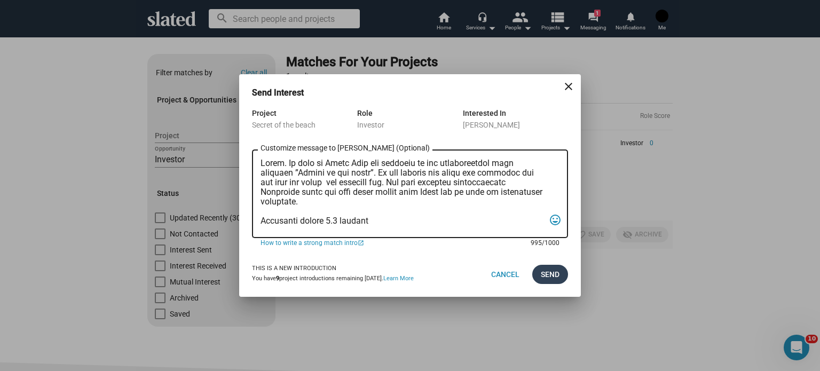
type textarea "Hello. My name is Kyoji Ohno and producer of the international film entitled ”S…"
click at [549, 278] on span "Send" at bounding box center [550, 274] width 19 height 19
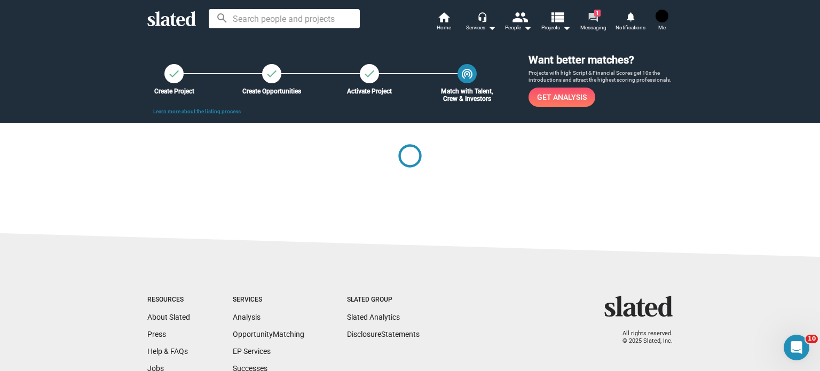
click at [585, 18] on link "forum 1 Messaging" at bounding box center [593, 22] width 37 height 23
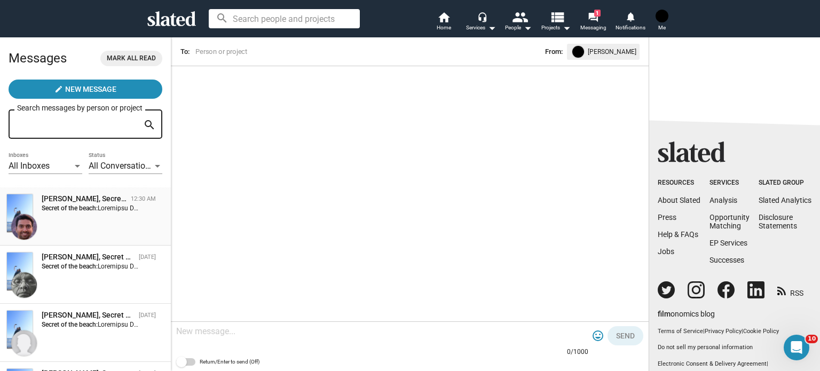
click at [71, 212] on strong "Secret of the beach:" at bounding box center [70, 208] width 56 height 7
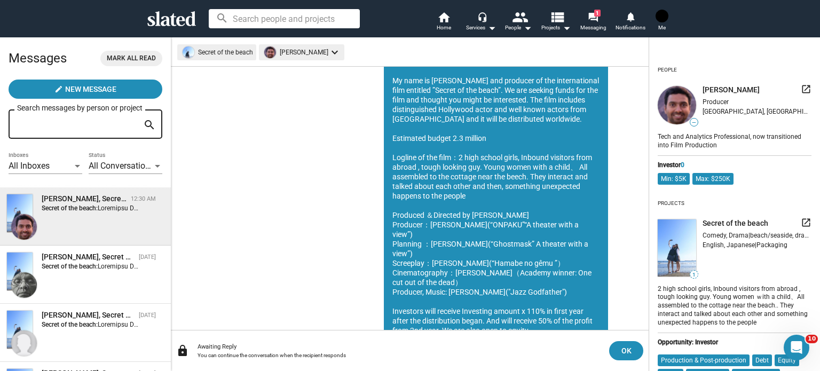
scroll to position [77, 0]
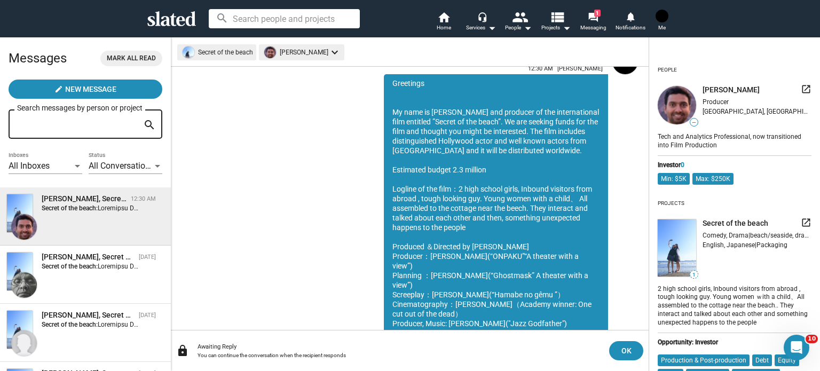
click at [407, 96] on div "Greetings My name is Kyoji Ohno and producer of the international film entitled…" at bounding box center [496, 246] width 224 height 345
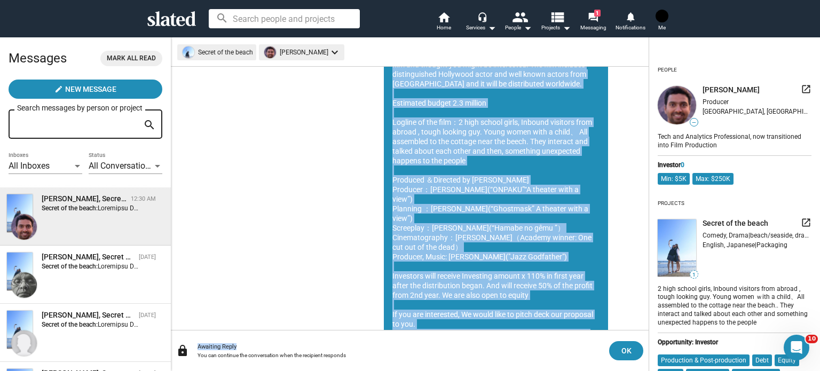
scroll to position [184, 0]
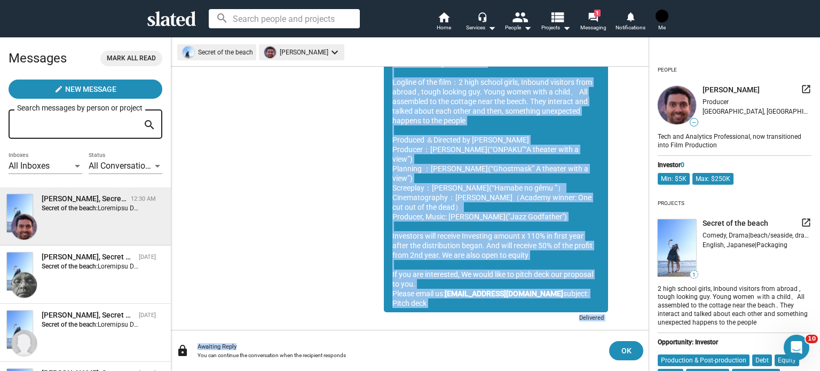
drag, startPoint x: 382, startPoint y: 81, endPoint x: 585, endPoint y: 284, distance: 287.0
click at [585, 284] on div "Greetings My name is Kyoji Ohno and producer of the international film entitled…" at bounding box center [496, 139] width 224 height 345
copy div "Greetings My name is Kyoji Ohno and producer of the international film entitled…"
click at [597, 20] on mat-icon "forum" at bounding box center [593, 17] width 10 height 10
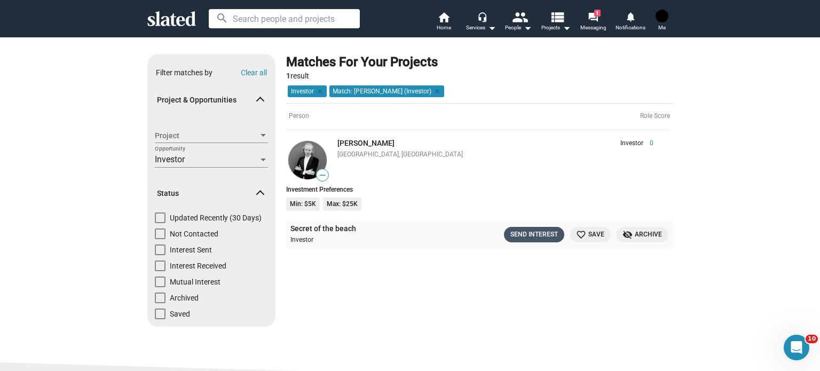
click at [540, 233] on div "Send Interest" at bounding box center [535, 234] width 48 height 11
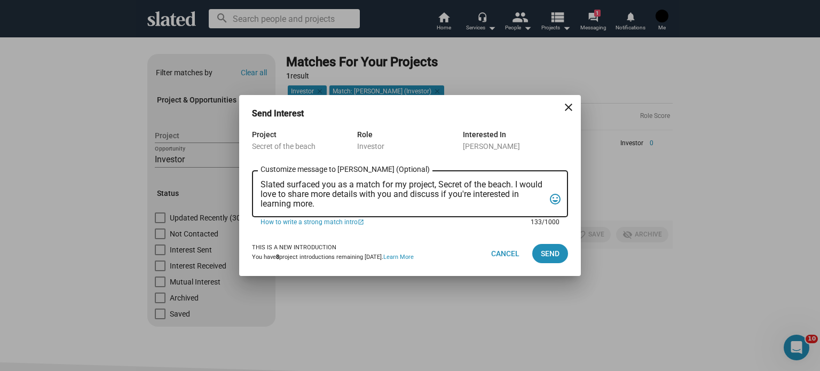
drag, startPoint x: 320, startPoint y: 205, endPoint x: 239, endPoint y: 181, distance: 84.5
click at [239, 181] on div "Project Secret of the beach Role Investor Interested In Vladislav Gorbuntsov Sl…" at bounding box center [410, 179] width 342 height 103
paste textarea "Hello. My name is Kyoji Ohno and producer of the international film entitled ”S…"
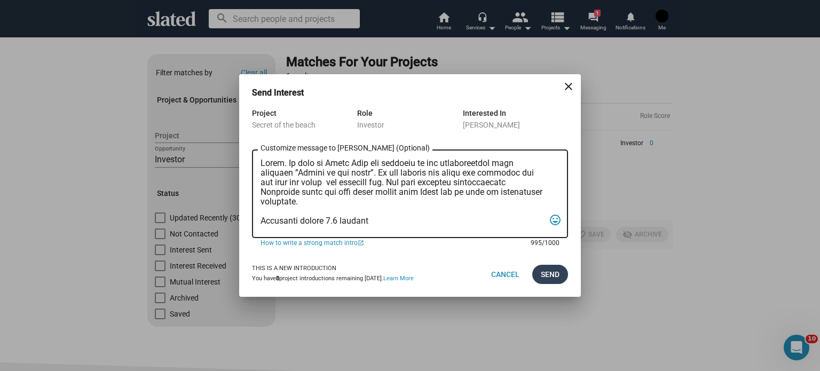
type textarea "Hello. My name is Kyoji Ohno and producer of the international film entitled ”S…"
click at [554, 277] on span "Send" at bounding box center [550, 274] width 19 height 19
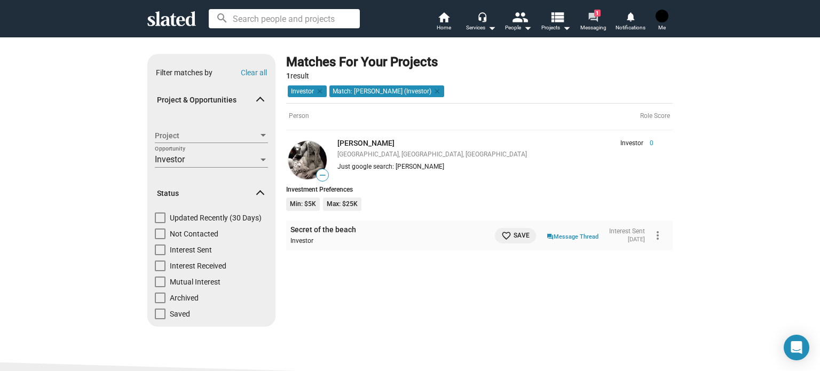
click at [590, 22] on mat-icon "forum" at bounding box center [593, 17] width 10 height 10
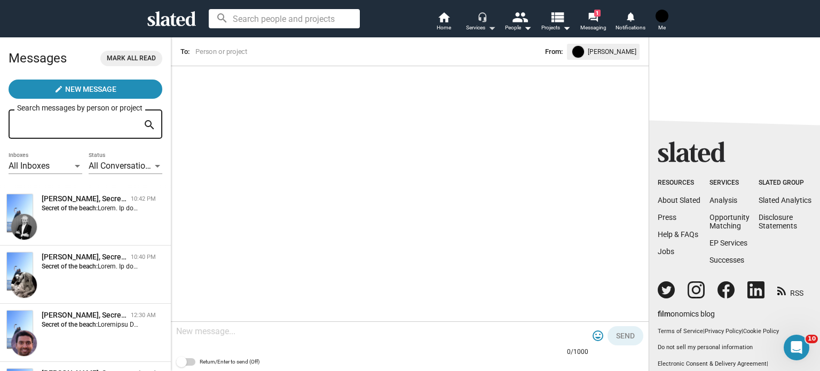
click at [472, 21] on div "Services arrow_drop_down" at bounding box center [481, 27] width 30 height 13
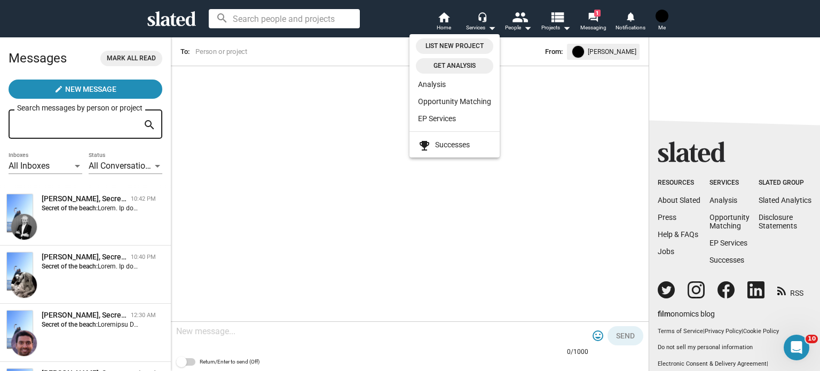
click at [527, 24] on div at bounding box center [410, 185] width 820 height 371
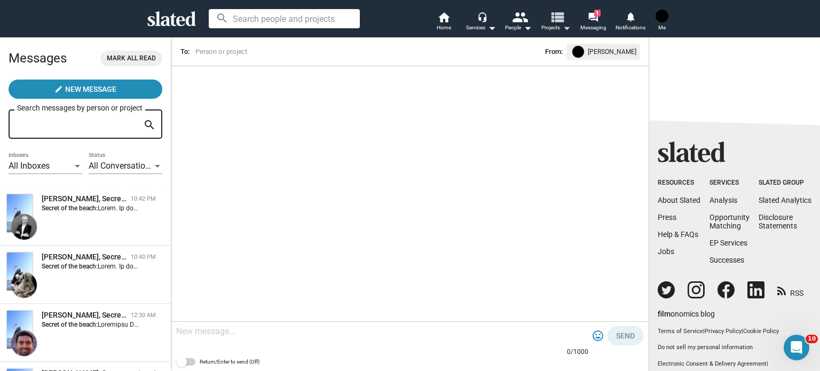
click at [551, 25] on mat-icon "view_list" at bounding box center [557, 16] width 15 height 15
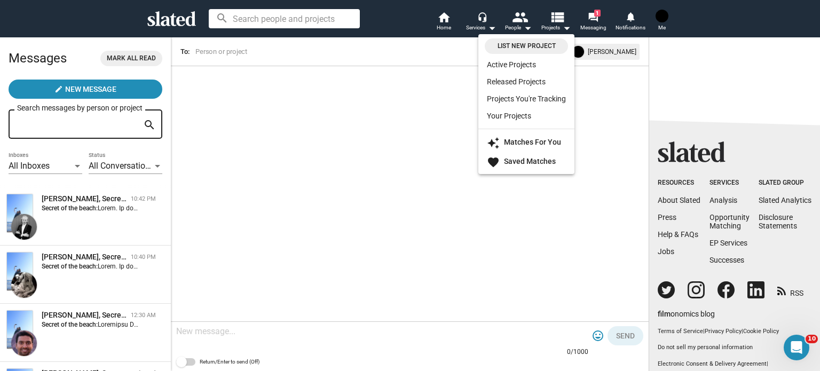
click at [636, 22] on div at bounding box center [410, 185] width 820 height 371
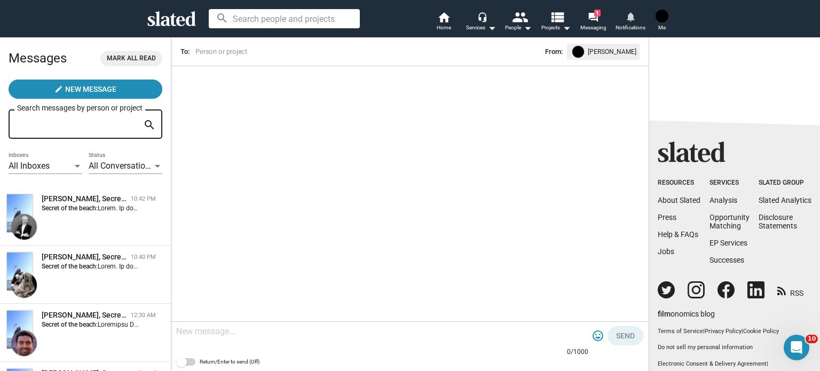
click at [632, 21] on mat-icon "notifications" at bounding box center [630, 16] width 10 height 10
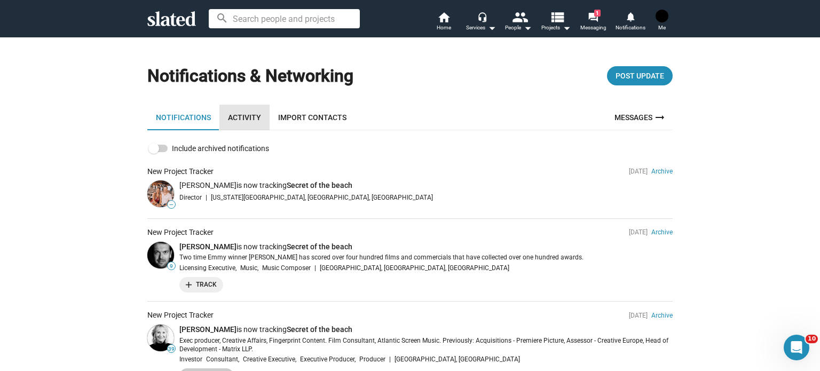
click at [242, 116] on link "Activity" at bounding box center [244, 118] width 50 height 26
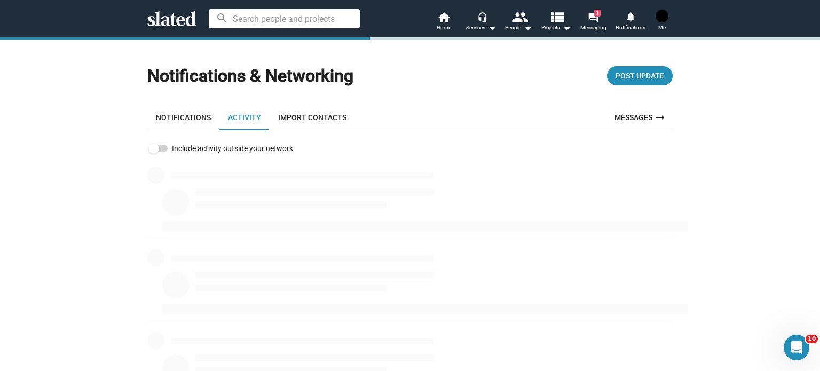
click at [329, 123] on link "Import Contacts" at bounding box center [312, 118] width 85 height 26
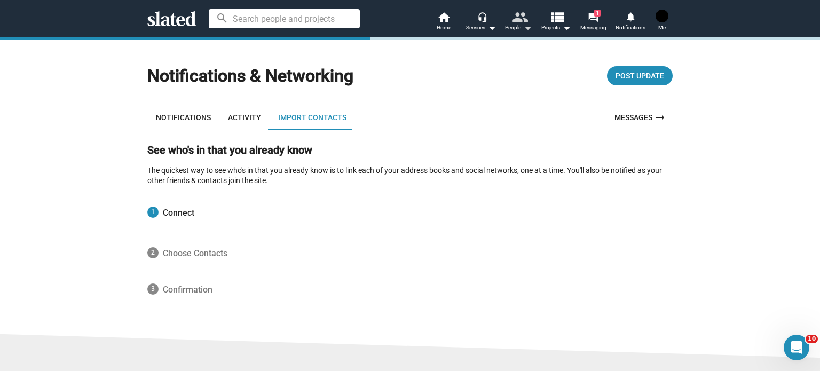
click at [517, 27] on div "People arrow_drop_down" at bounding box center [518, 27] width 27 height 13
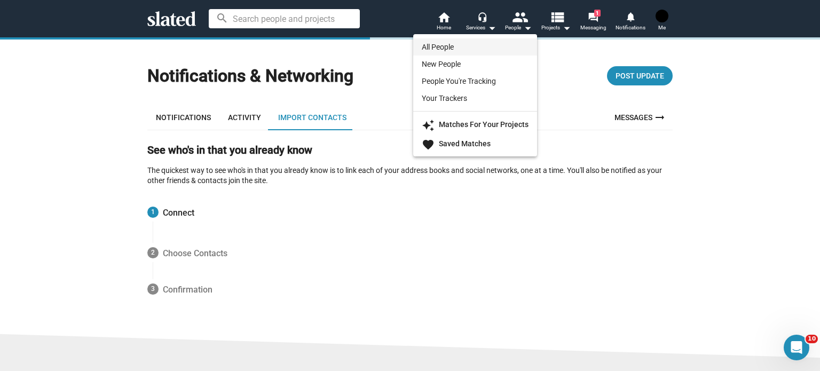
click at [486, 44] on link "All People" at bounding box center [475, 46] width 124 height 17
